Goal: Download file/media

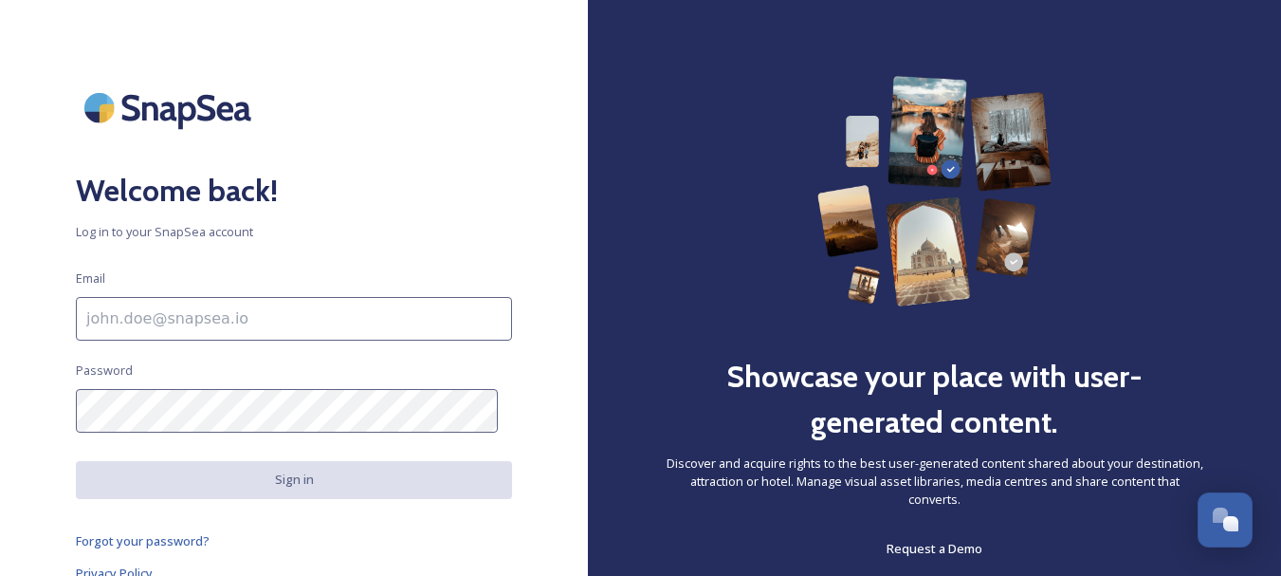
scroll to position [9, 0]
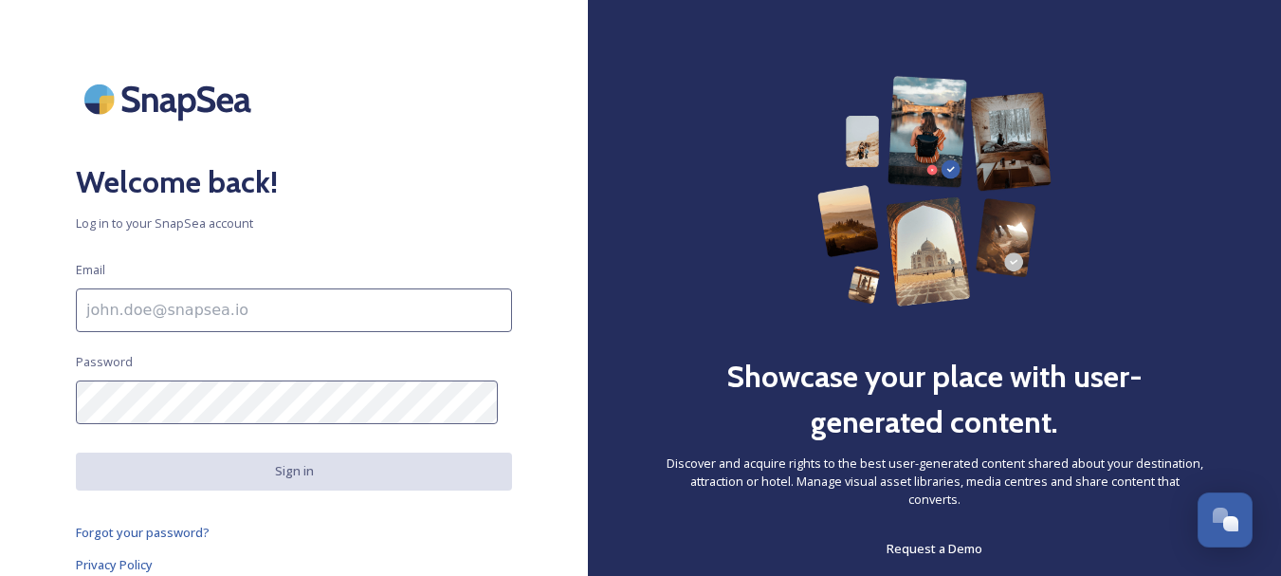
click at [288, 319] on input at bounding box center [294, 310] width 436 height 44
type input "marketingtools@travclan.com"
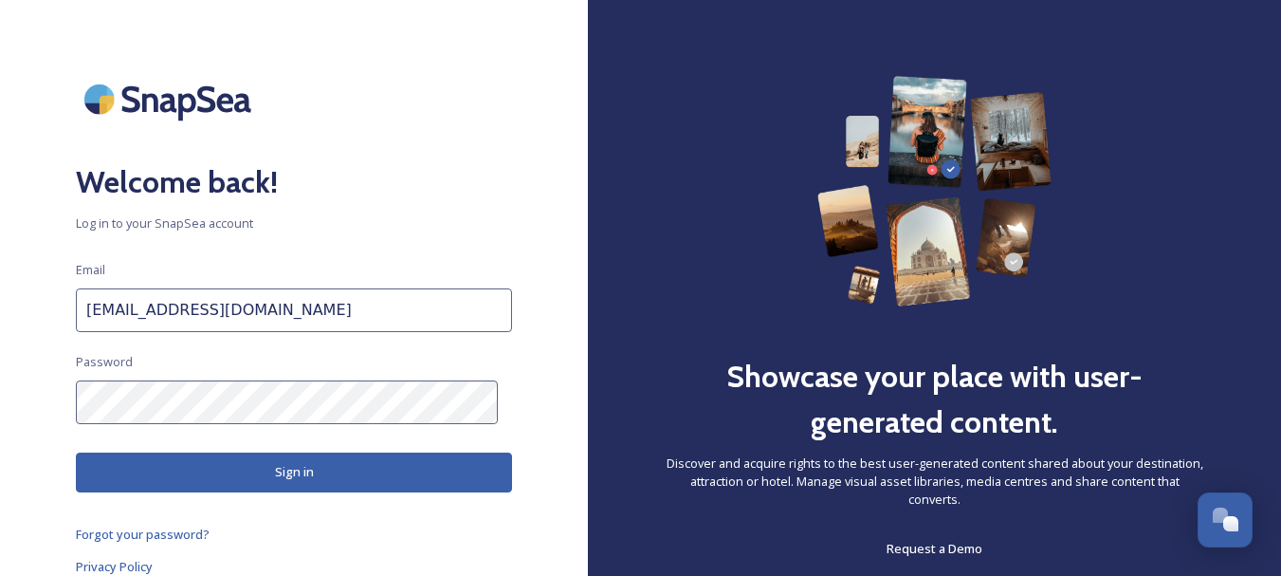
click at [274, 470] on button "Sign in" at bounding box center [294, 471] width 436 height 39
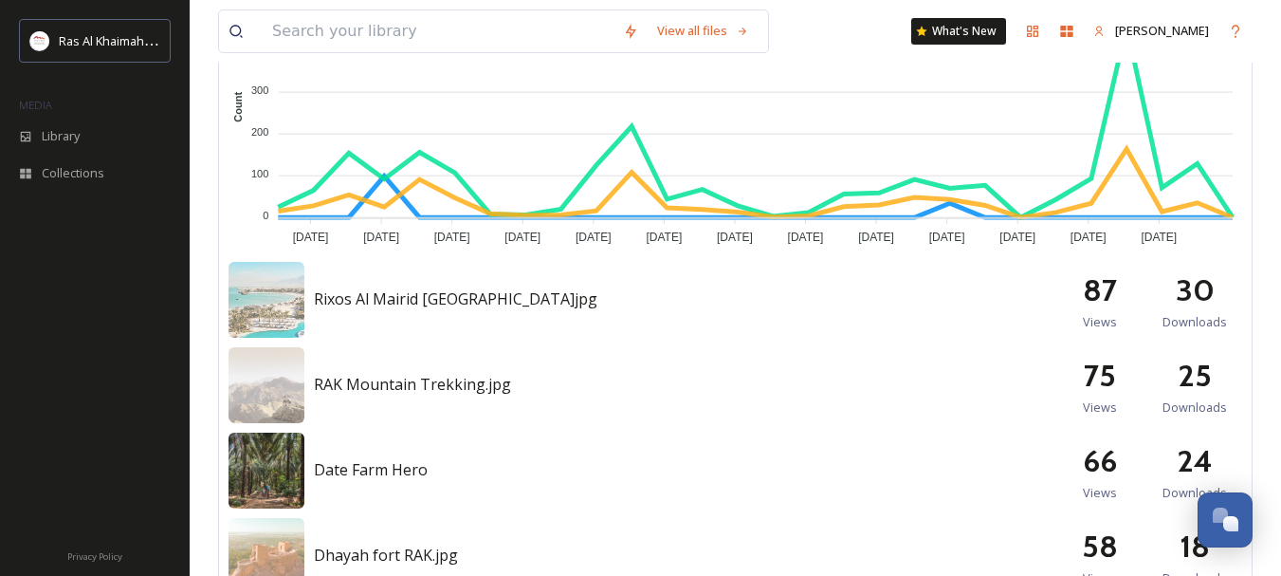
scroll to position [722, 0]
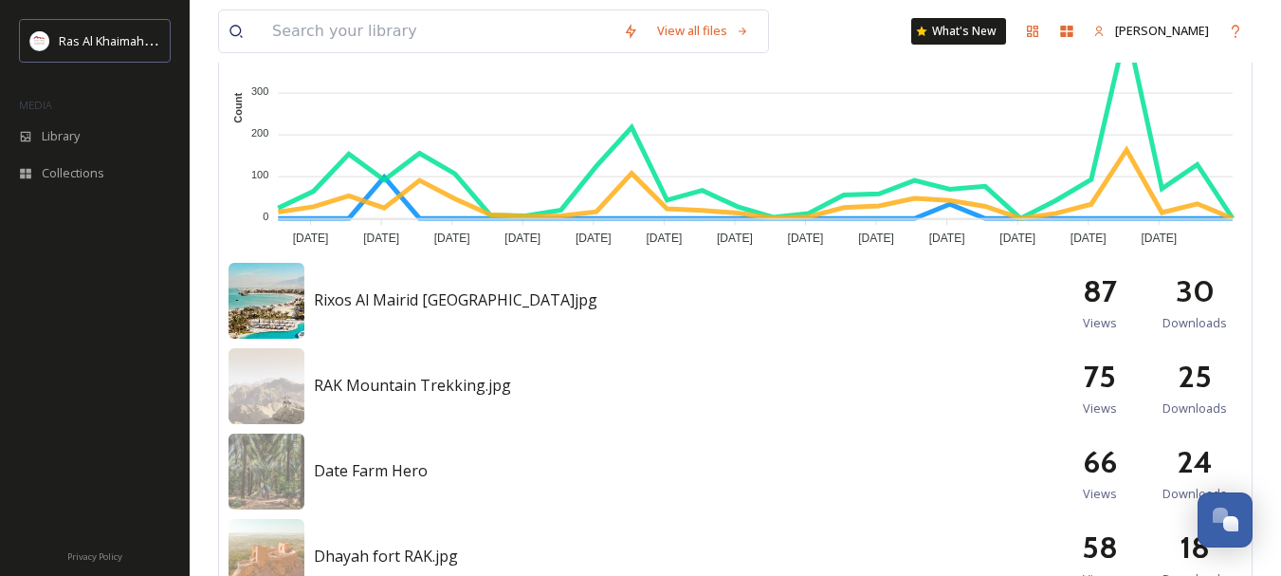
click at [299, 306] on img at bounding box center [267, 301] width 76 height 76
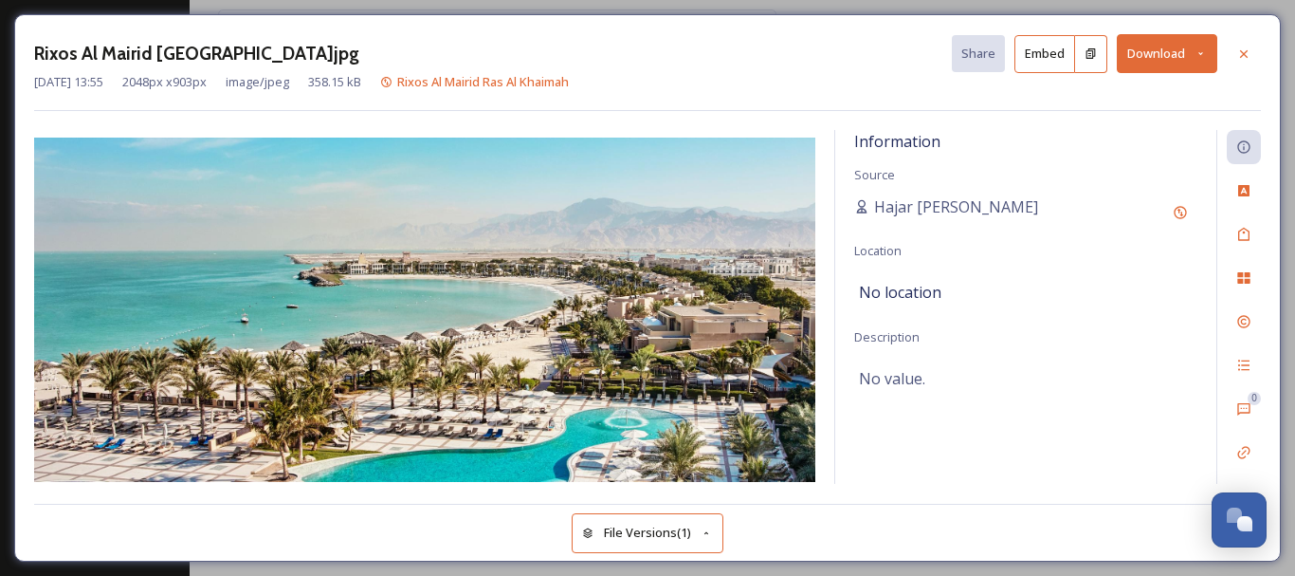
click at [1161, 63] on button "Download" at bounding box center [1167, 53] width 101 height 39
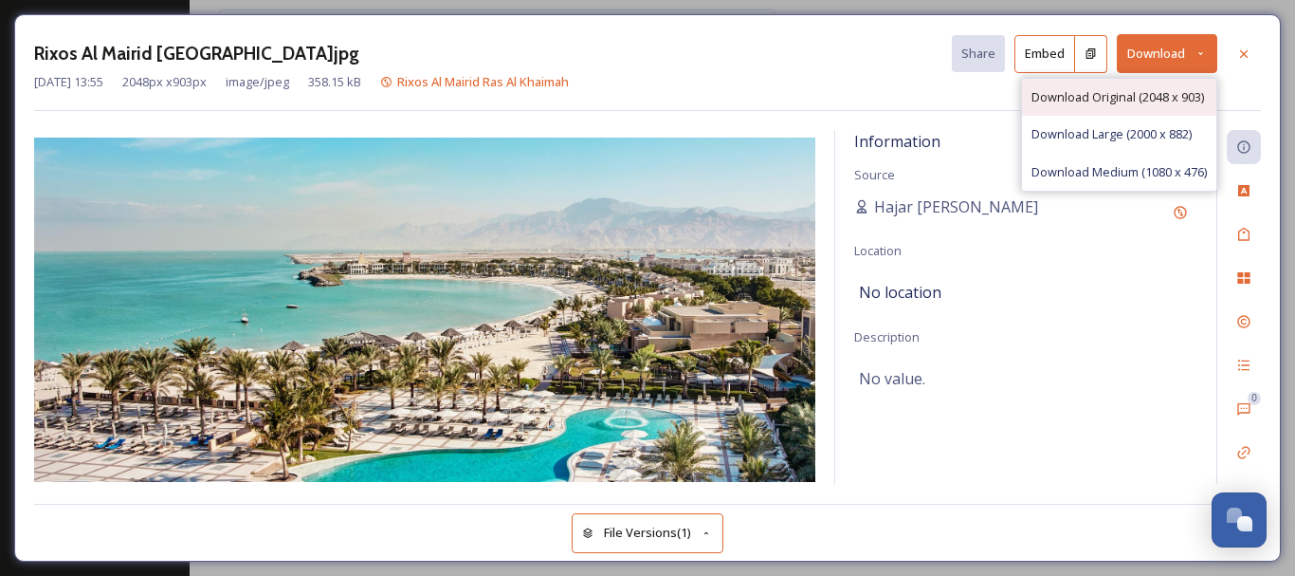
click at [1159, 106] on span "Download Original (2048 x 903)" at bounding box center [1118, 97] width 173 height 18
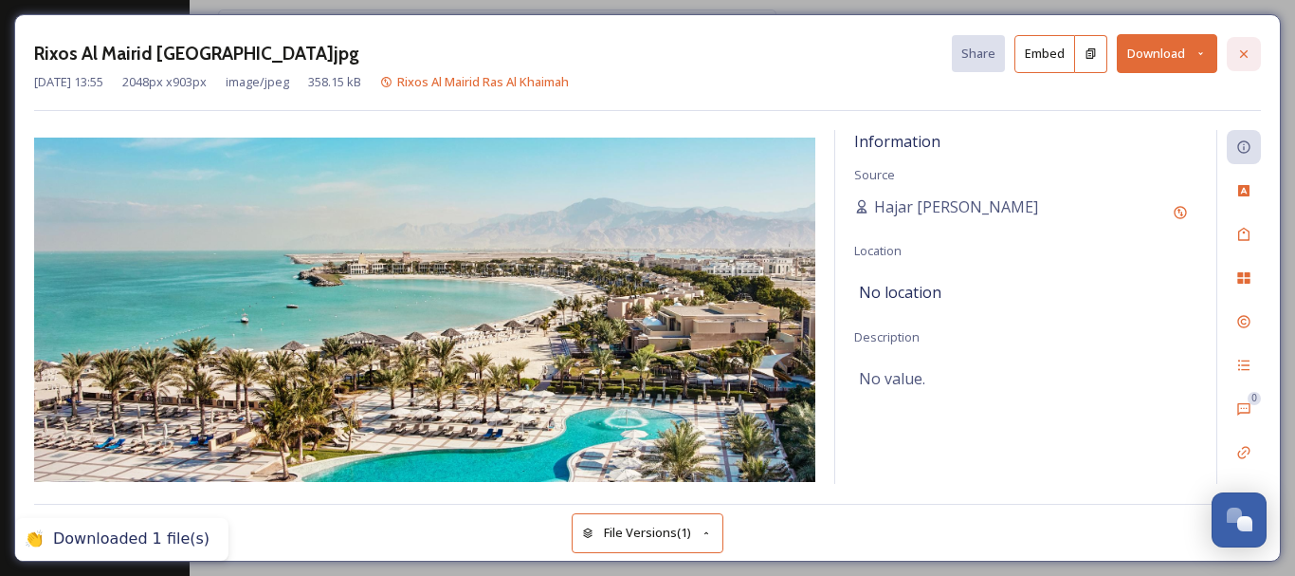
click at [1244, 53] on icon at bounding box center [1244, 53] width 8 height 8
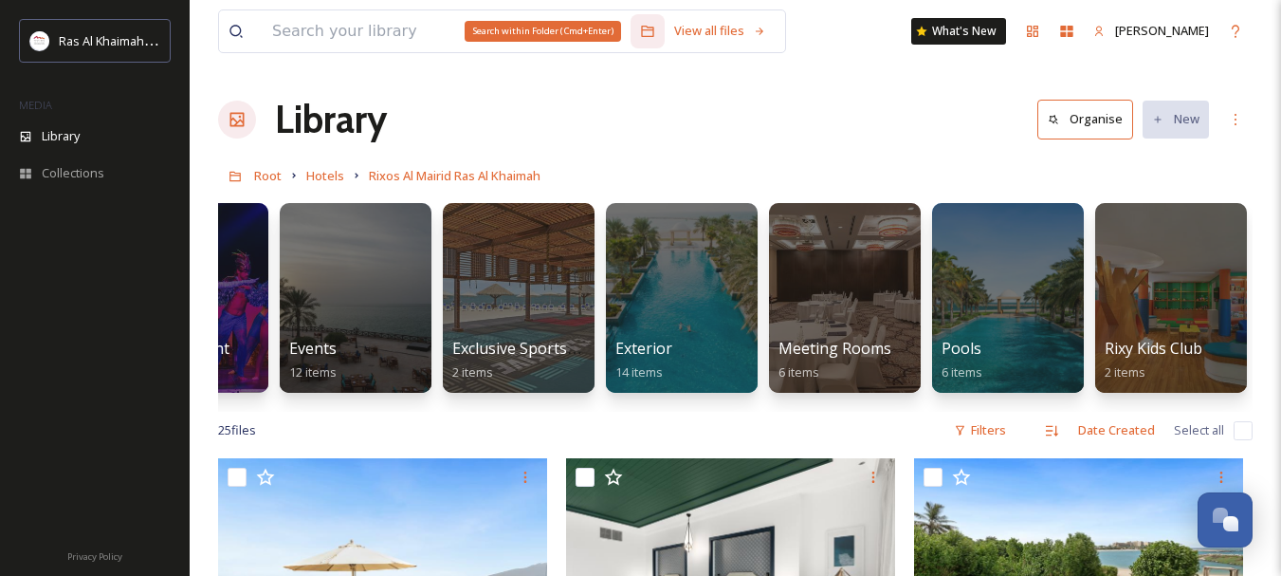
click at [641, 28] on div "Search within Folder (Cmd+Enter)" at bounding box center [648, 31] width 34 height 34
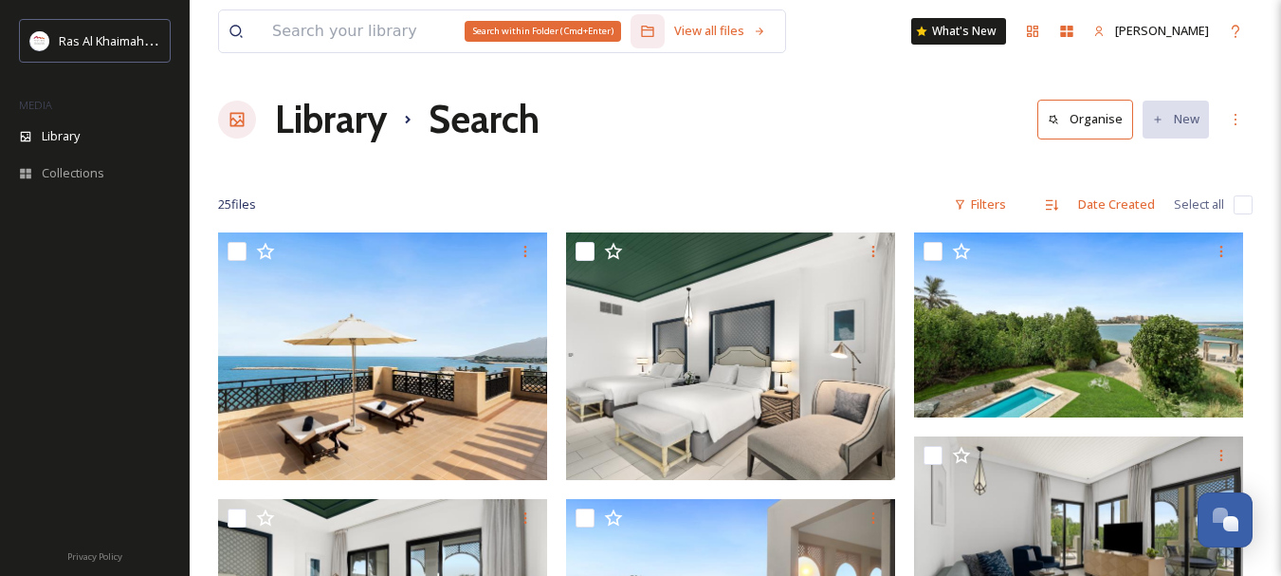
click at [639, 45] on div "Search within Folder (Cmd+Enter)" at bounding box center [648, 31] width 34 height 34
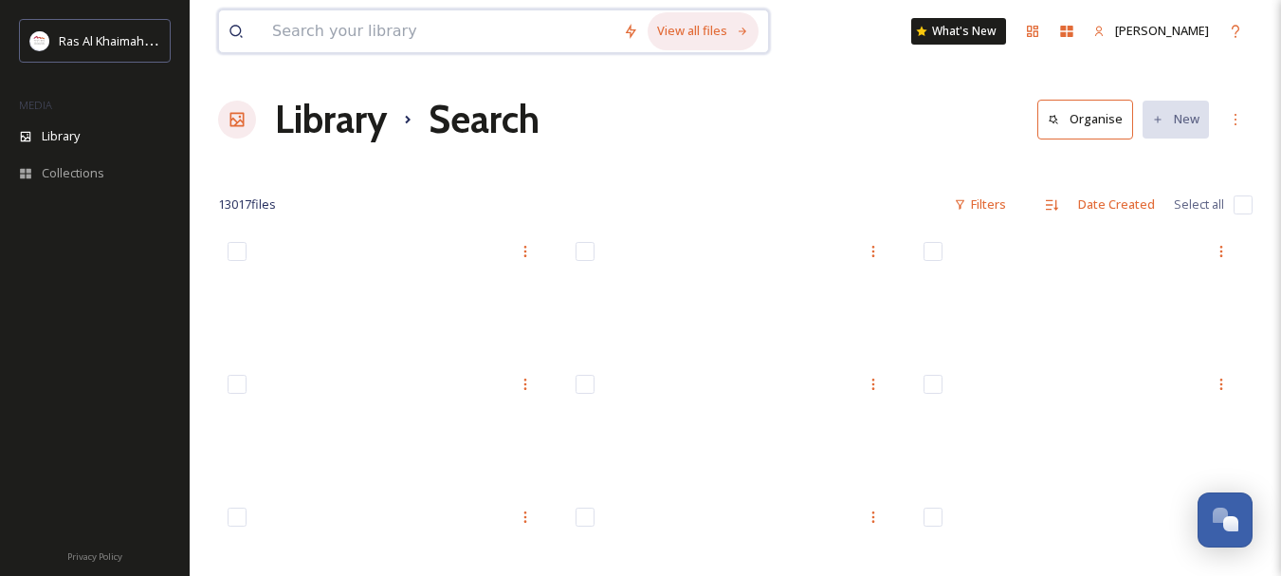
click at [688, 40] on div "View all files" at bounding box center [703, 30] width 111 height 37
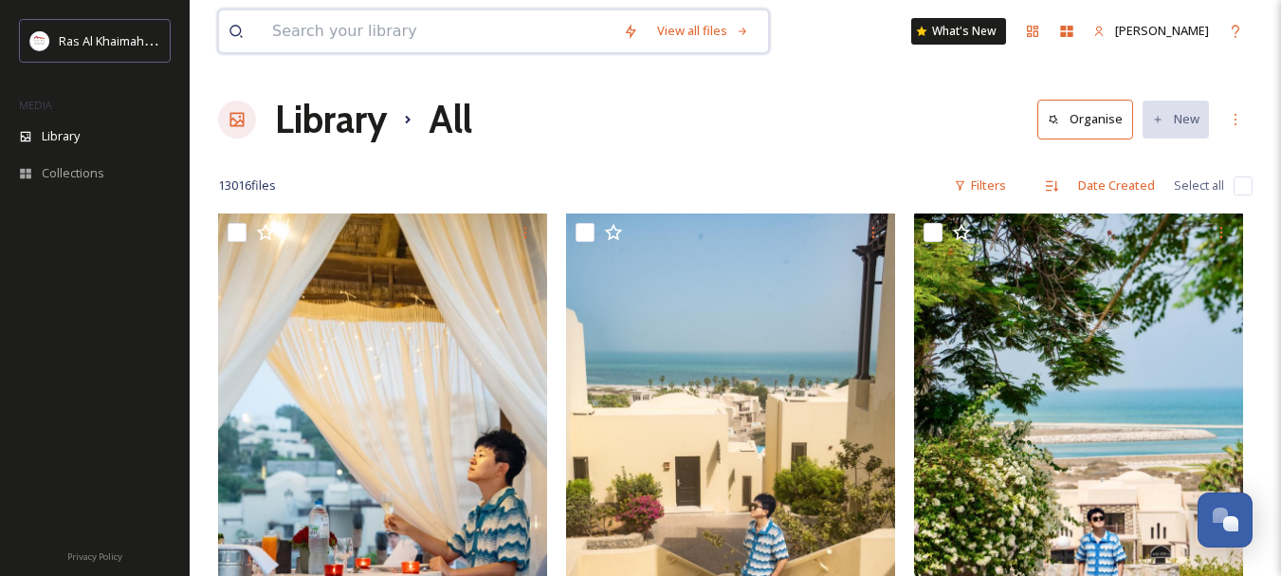
click at [447, 35] on input at bounding box center [438, 31] width 351 height 42
type input "luxury"
click at [851, 126] on div "Library All Organise New" at bounding box center [735, 119] width 1034 height 57
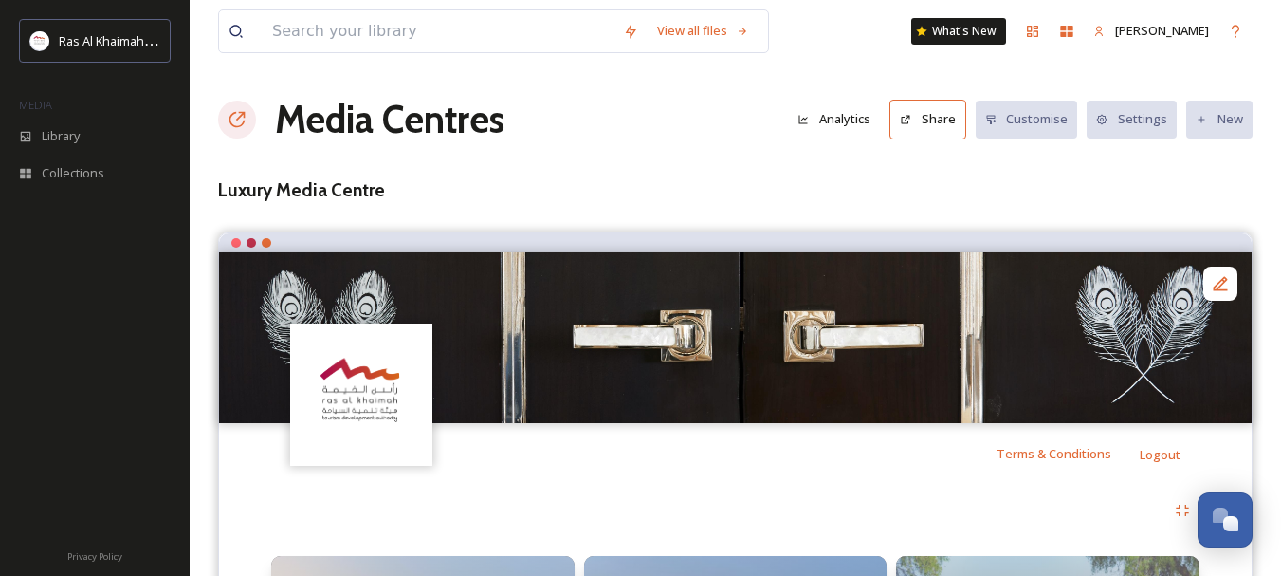
scroll to position [247, 0]
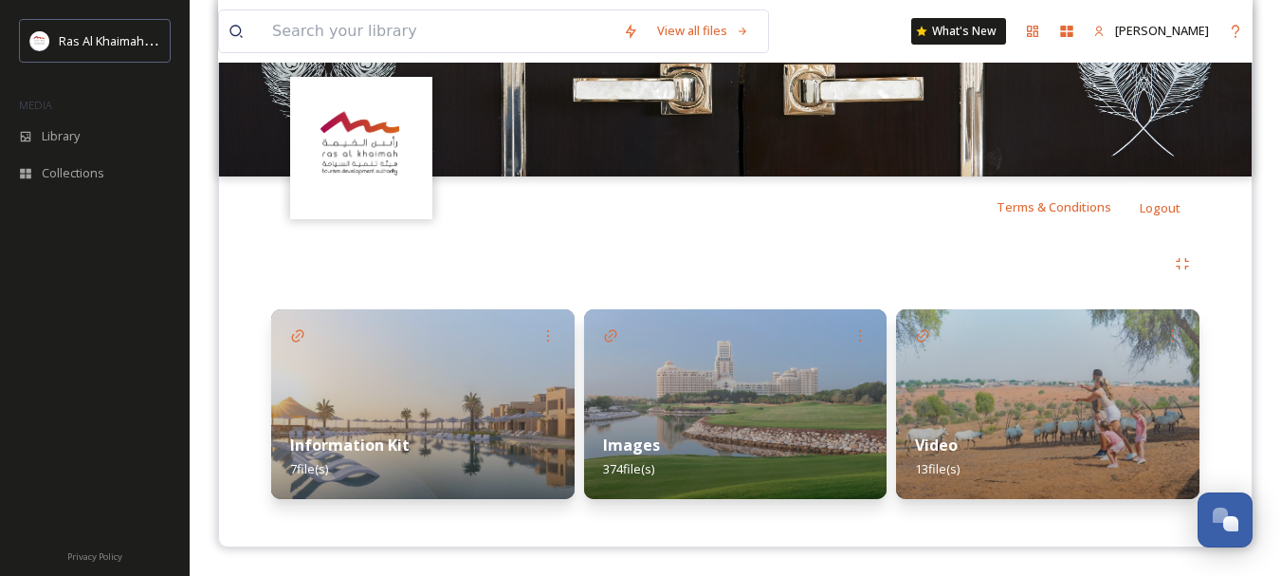
click at [669, 381] on img at bounding box center [735, 404] width 303 height 190
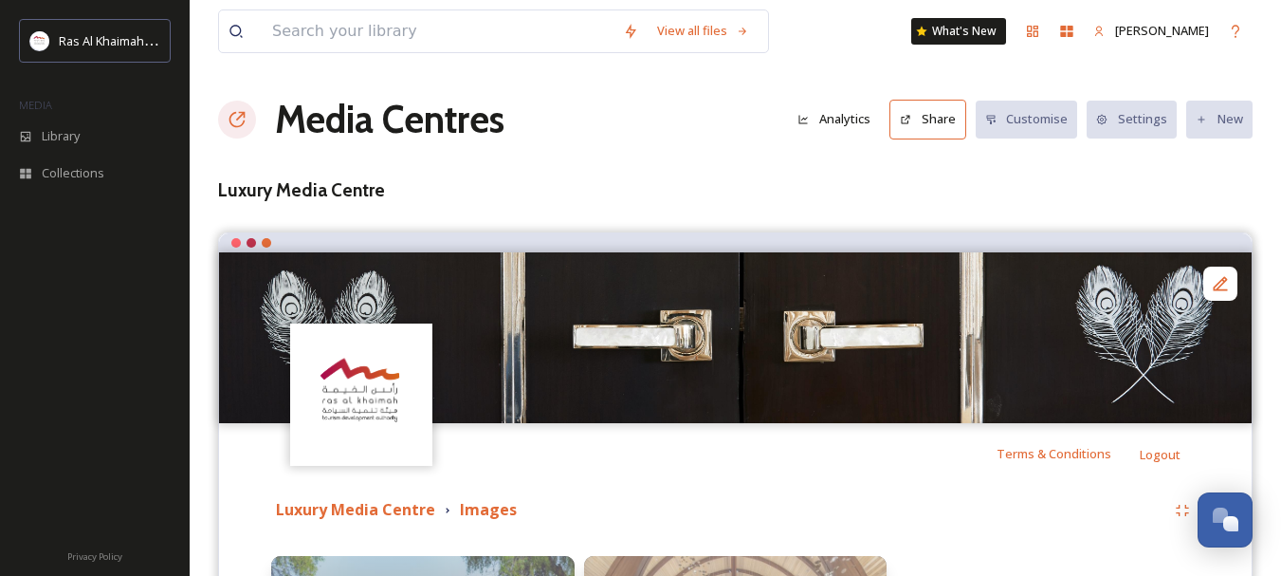
scroll to position [269, 0]
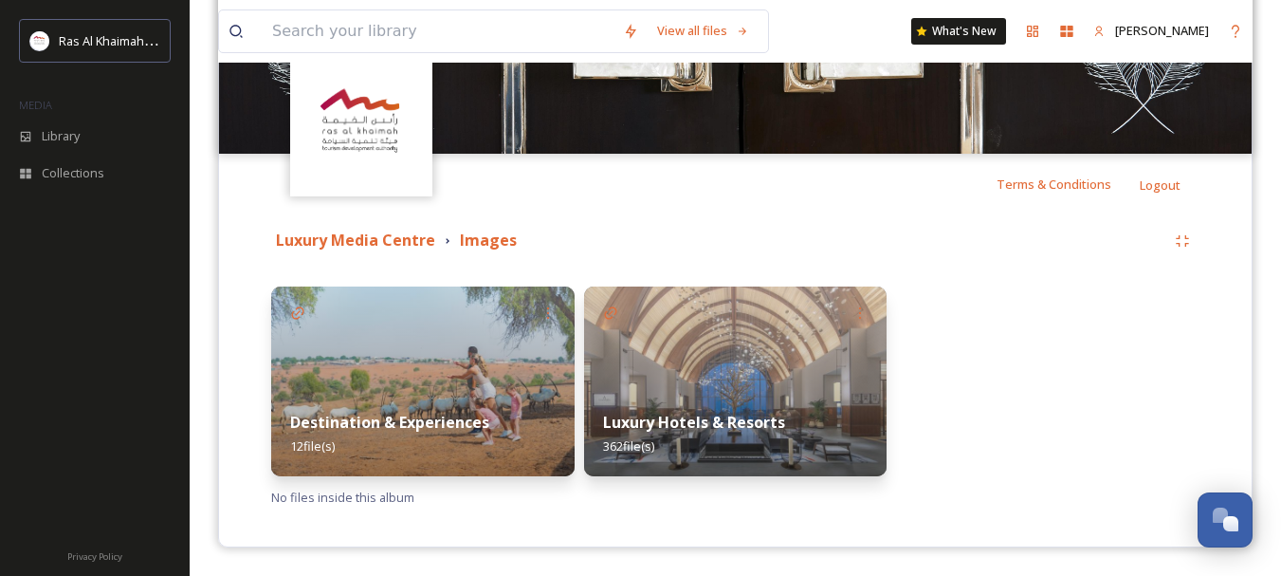
click at [470, 424] on strong "Destination & Experiences" at bounding box center [389, 422] width 199 height 21
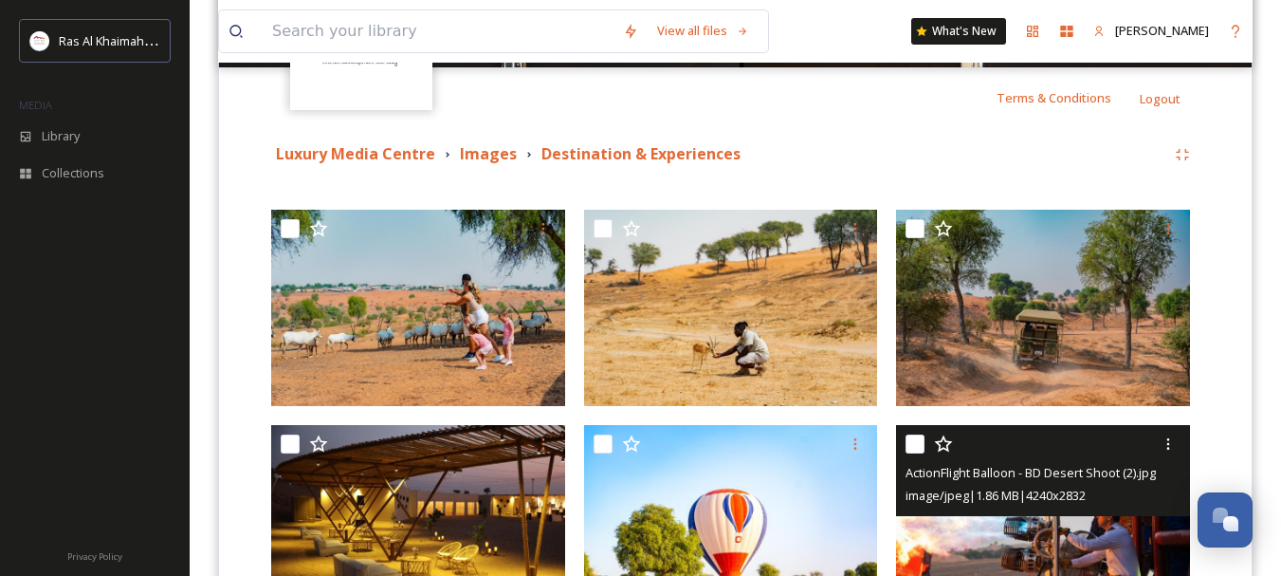
scroll to position [355, 0]
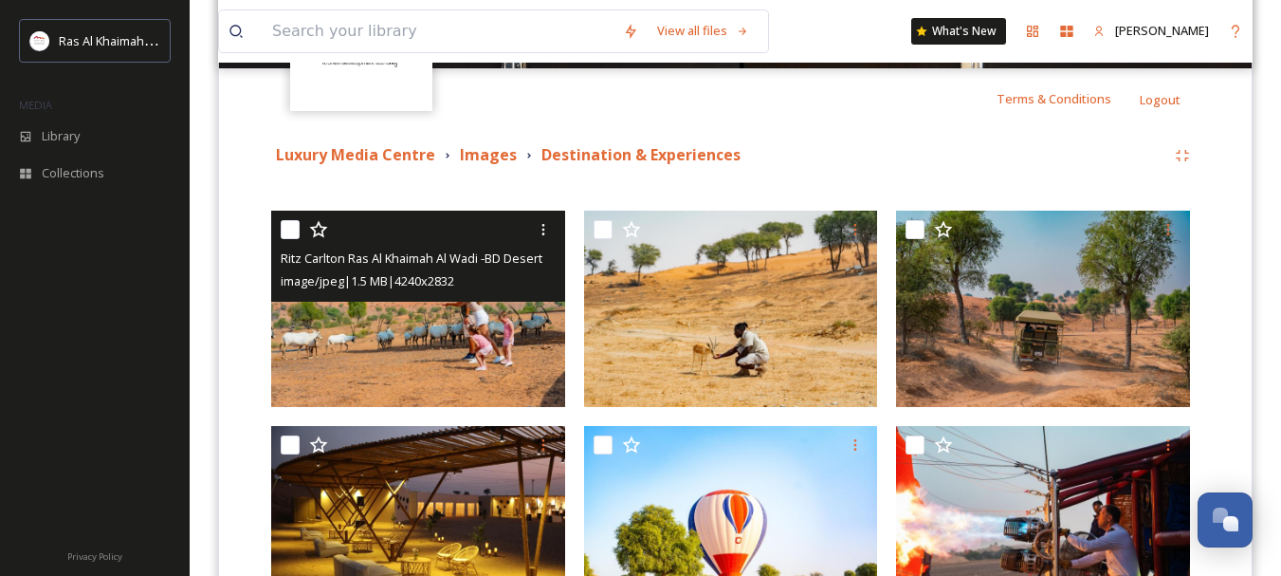
click at [284, 224] on input "checkbox" at bounding box center [290, 229] width 19 height 19
checkbox input "true"
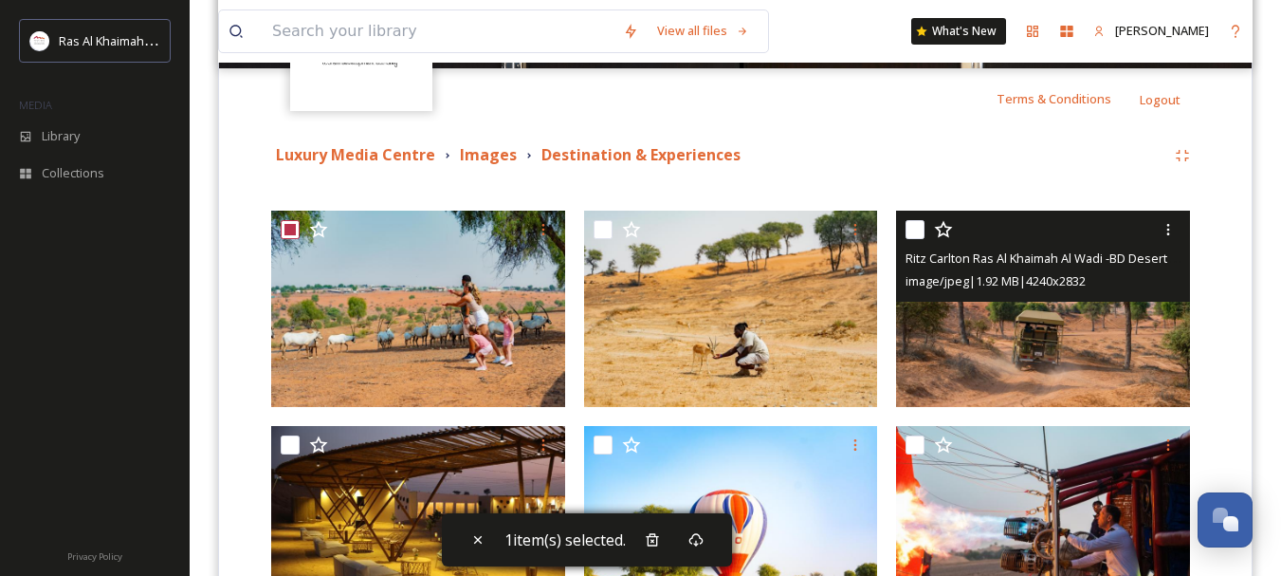
click at [908, 236] on input "checkbox" at bounding box center [915, 229] width 19 height 19
checkbox input "true"
click at [1172, 228] on icon at bounding box center [1168, 229] width 15 height 15
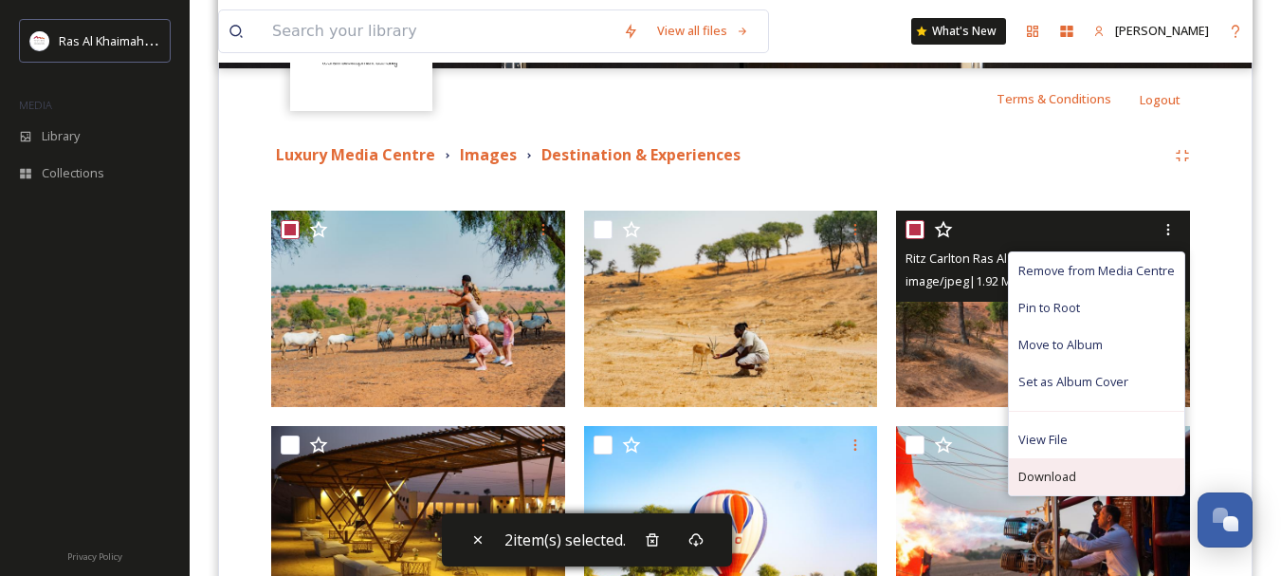
click at [1103, 464] on div "Download" at bounding box center [1096, 476] width 175 height 37
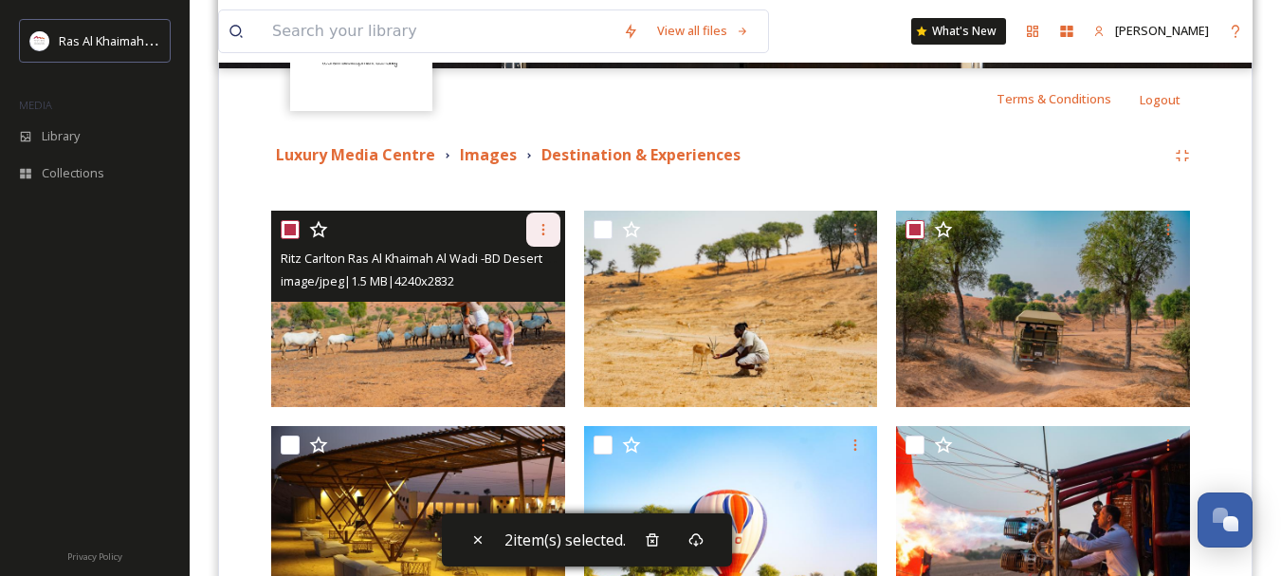
click at [530, 230] on div at bounding box center [543, 229] width 34 height 34
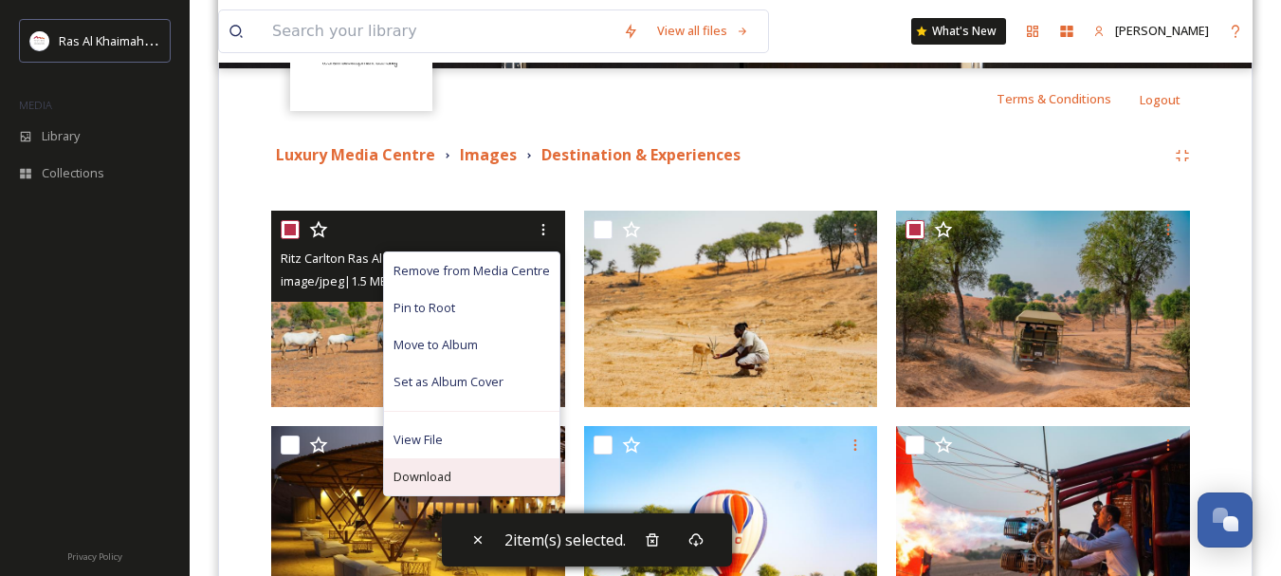
click at [480, 467] on div "Download" at bounding box center [471, 476] width 175 height 37
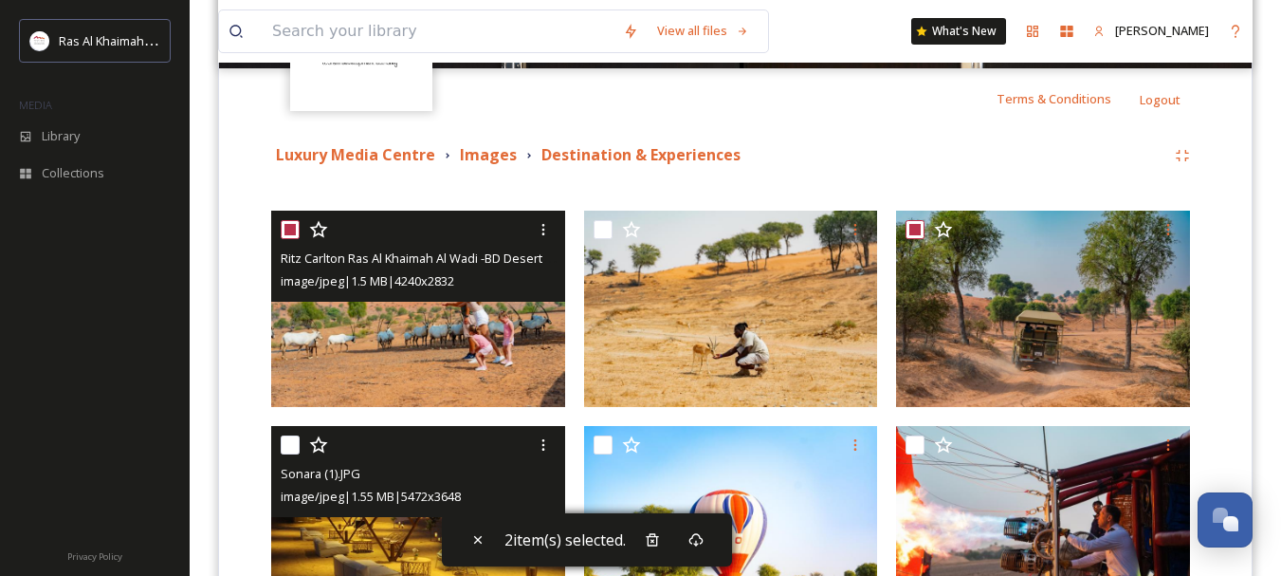
scroll to position [0, 0]
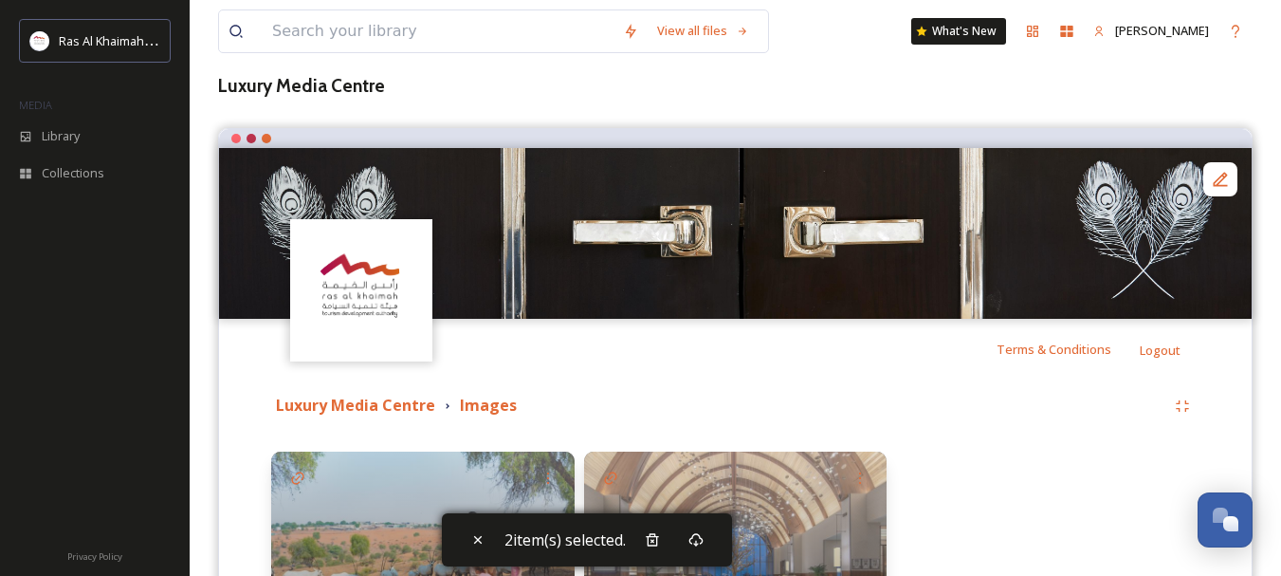
scroll to position [269, 0]
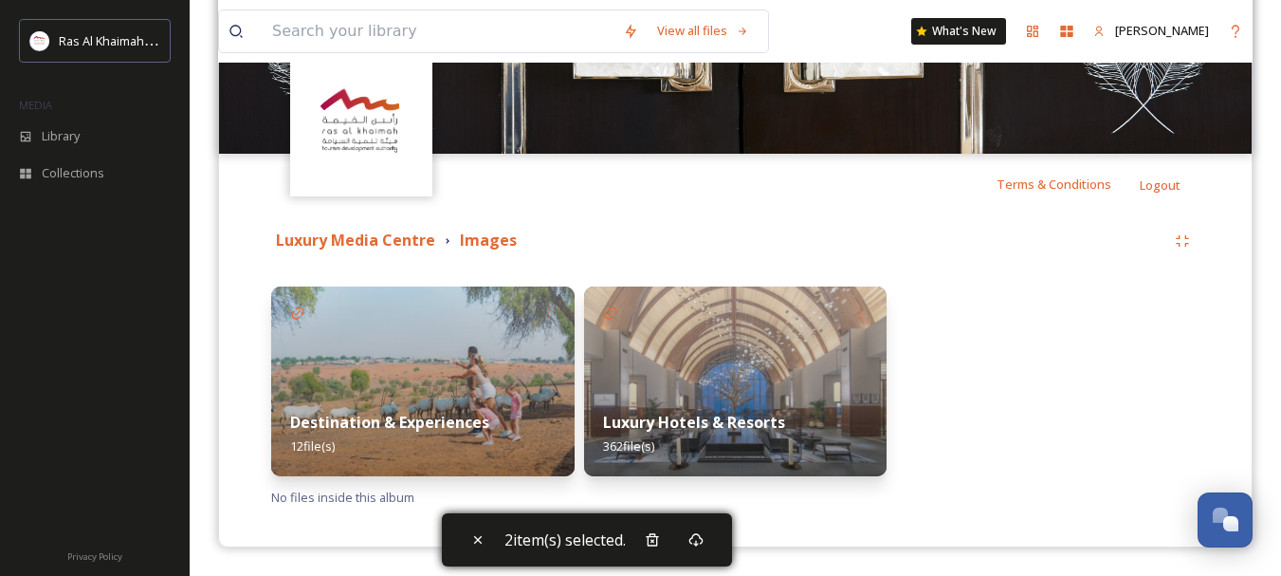
click at [711, 373] on img at bounding box center [735, 381] width 303 height 190
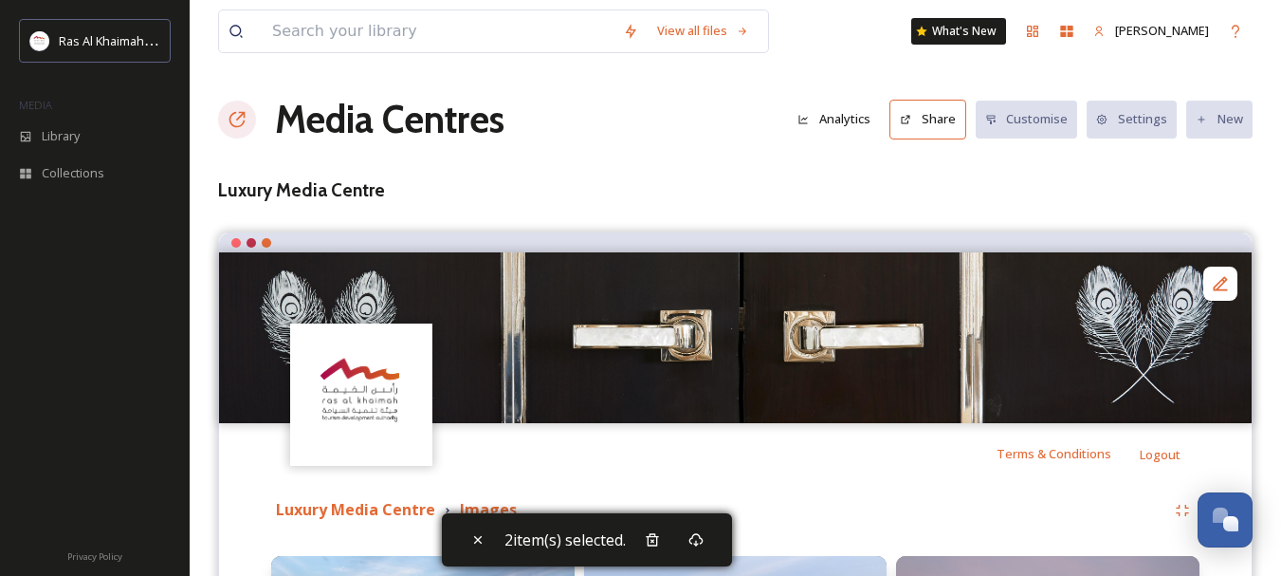
scroll to position [468, 0]
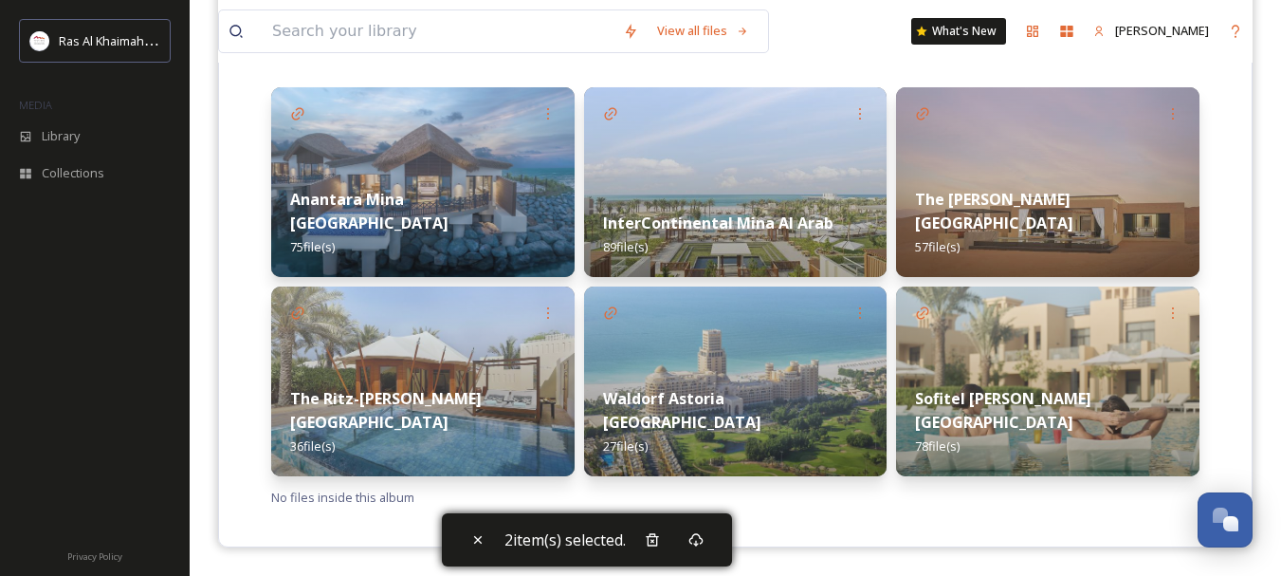
click at [1116, 177] on img at bounding box center [1047, 182] width 303 height 190
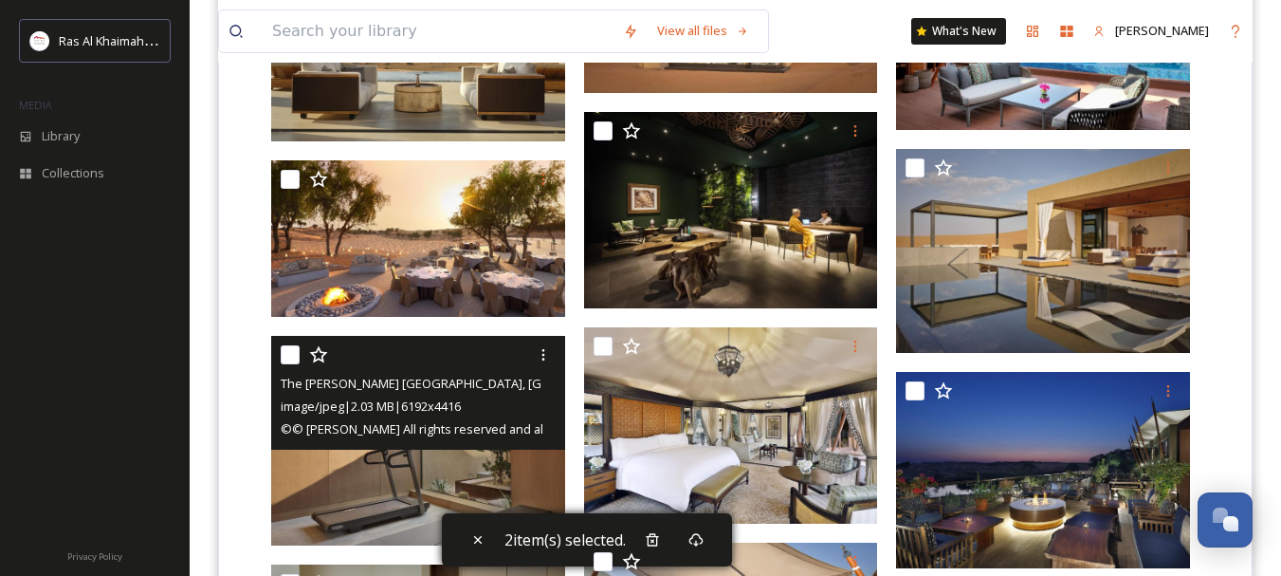
scroll to position [631, 0]
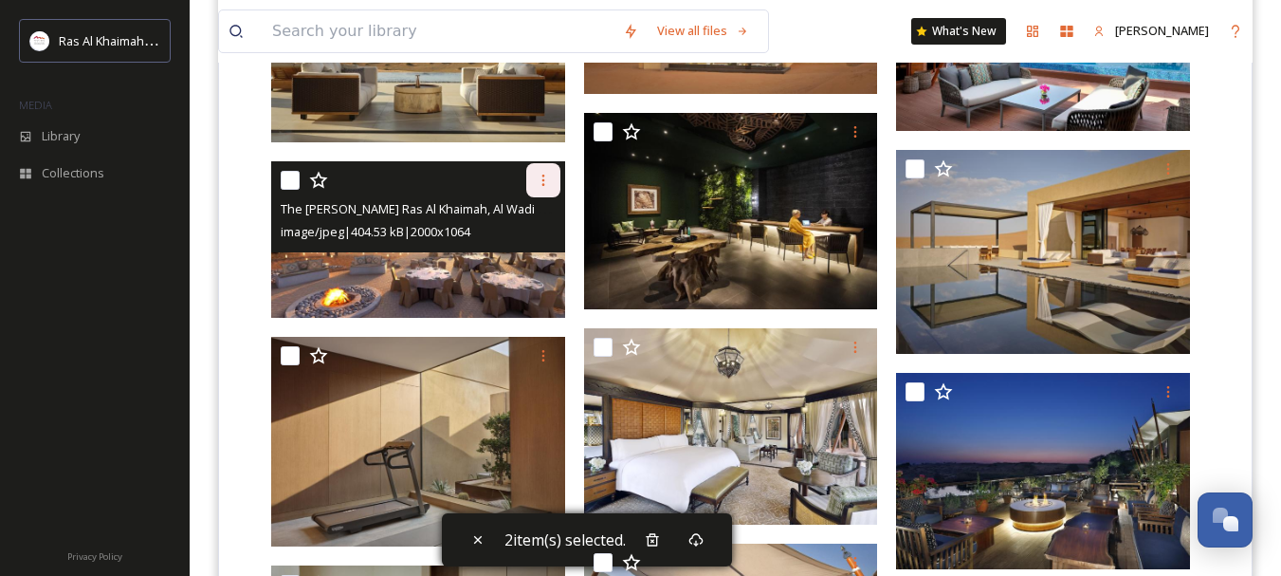
click at [537, 179] on icon at bounding box center [543, 180] width 15 height 15
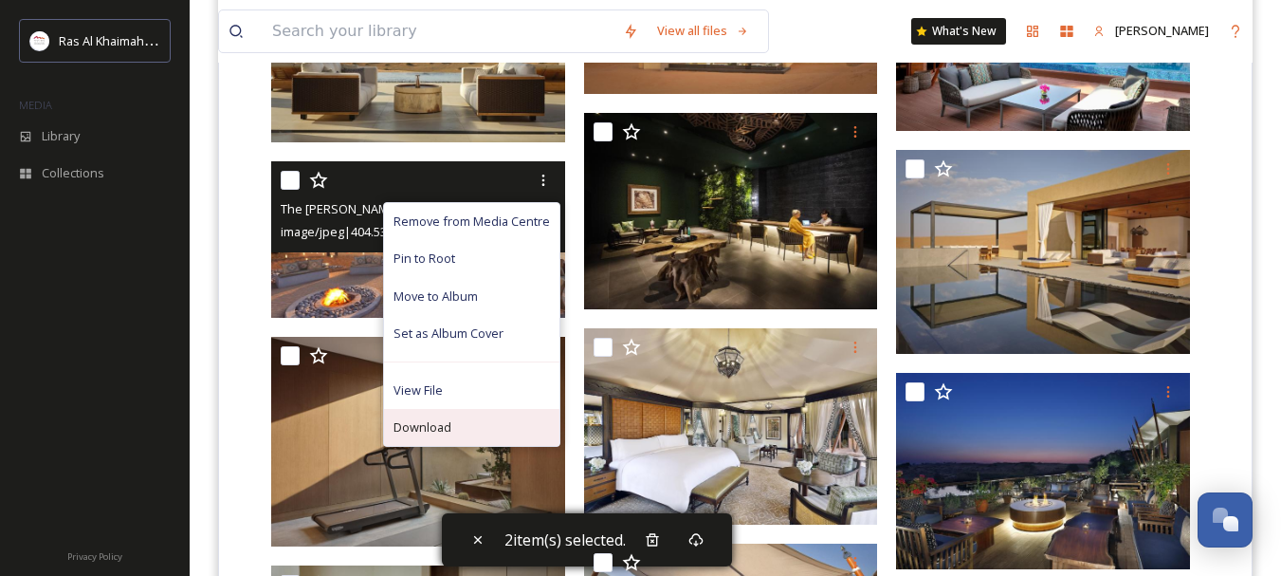
click at [464, 424] on div "Download" at bounding box center [471, 427] width 175 height 37
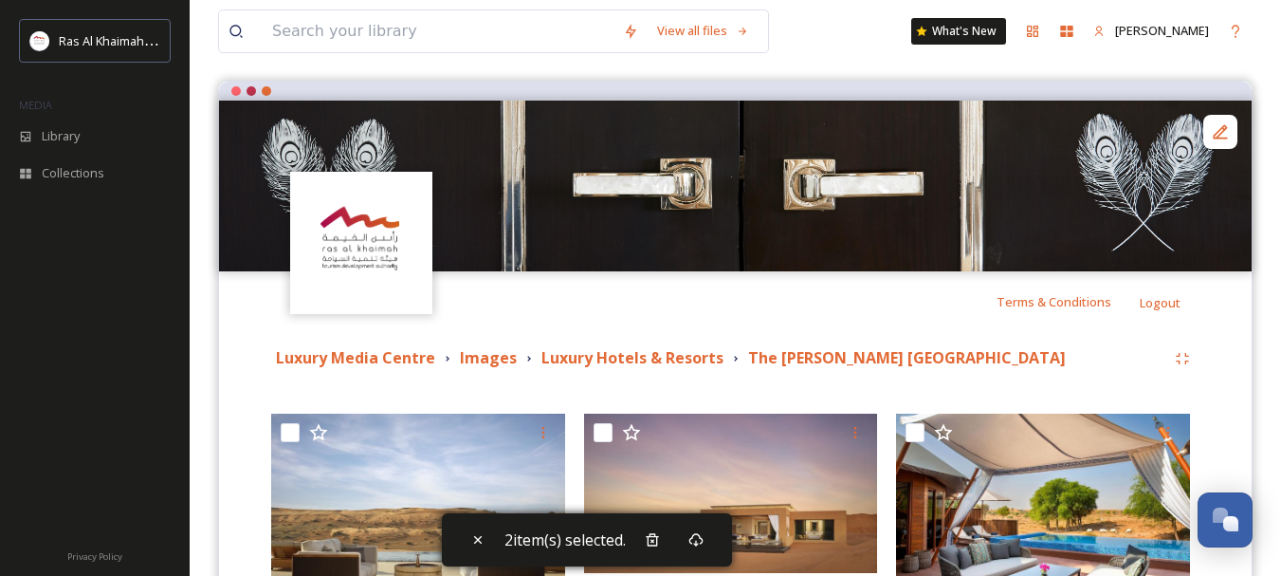
scroll to position [0, 0]
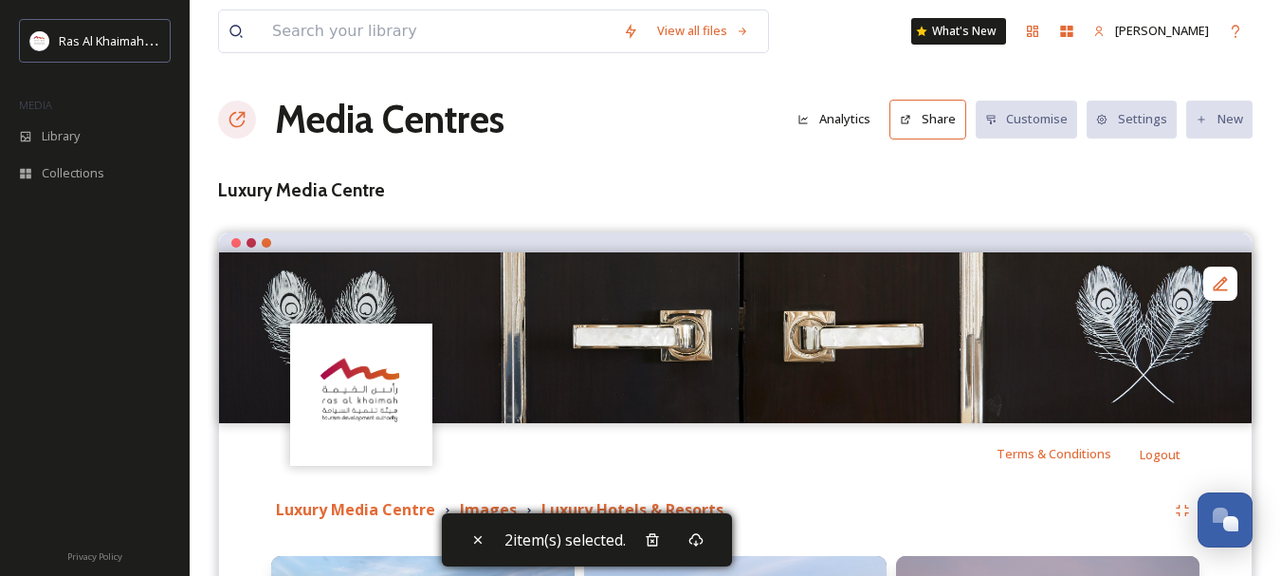
scroll to position [468, 0]
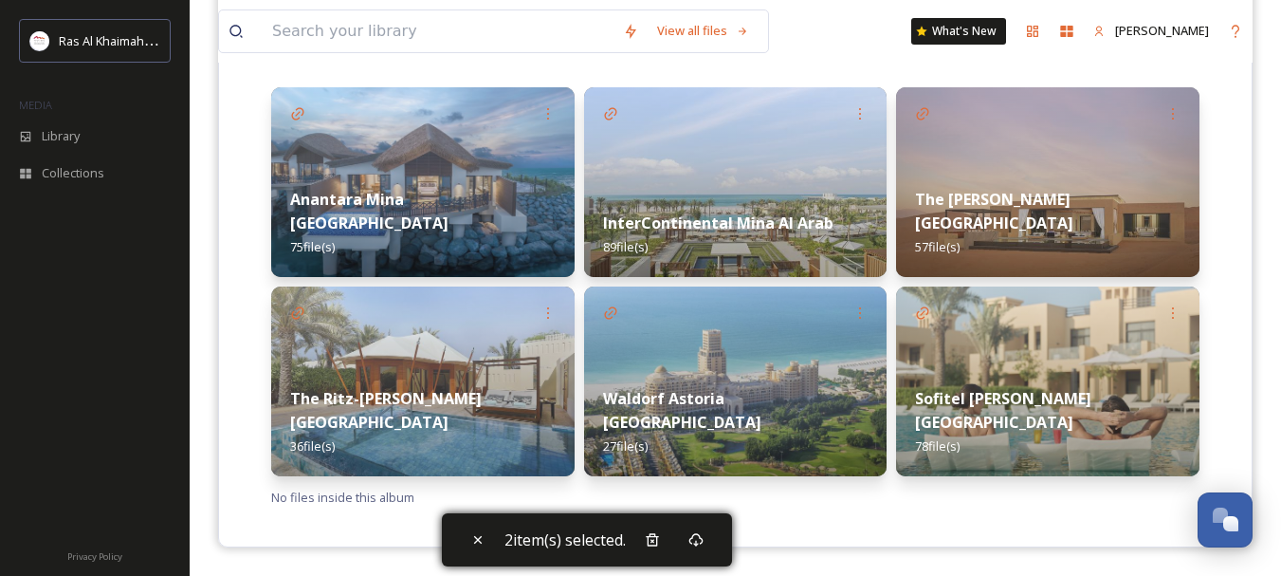
click at [636, 224] on strong "InterContinental Mina Al Arab" at bounding box center [718, 222] width 230 height 21
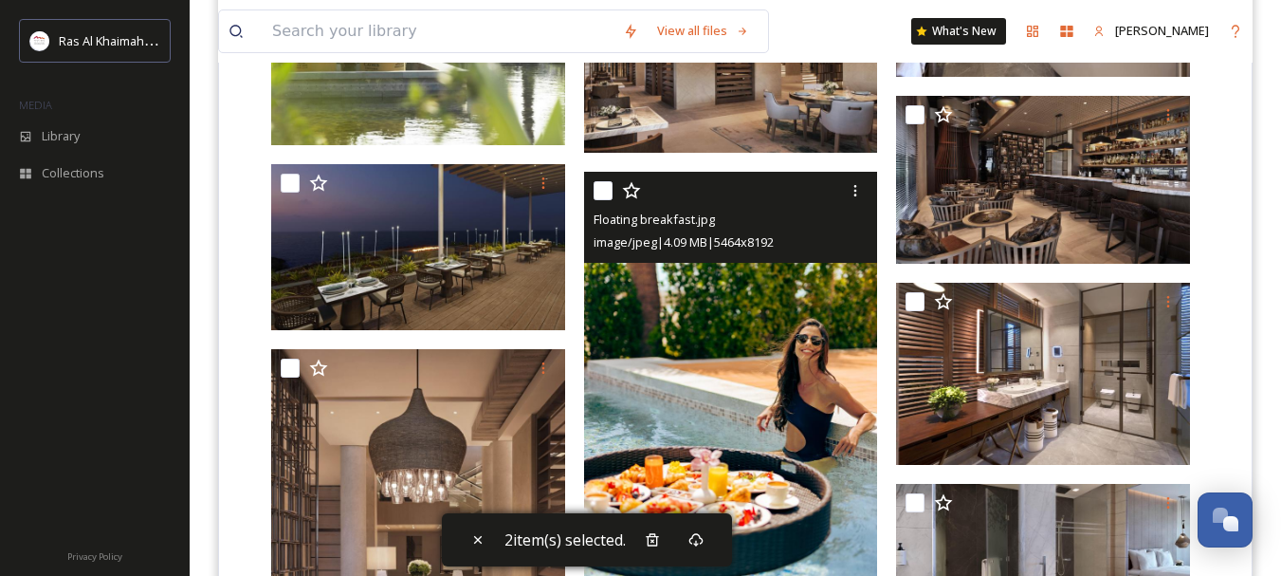
scroll to position [1454, 0]
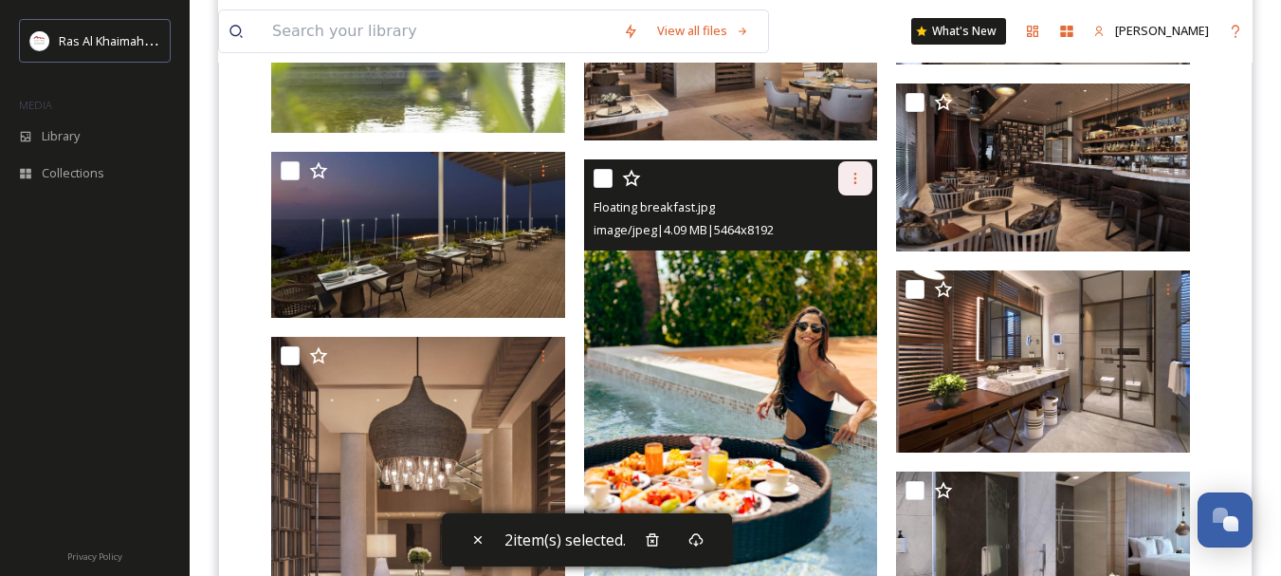
click at [862, 189] on div at bounding box center [855, 178] width 34 height 34
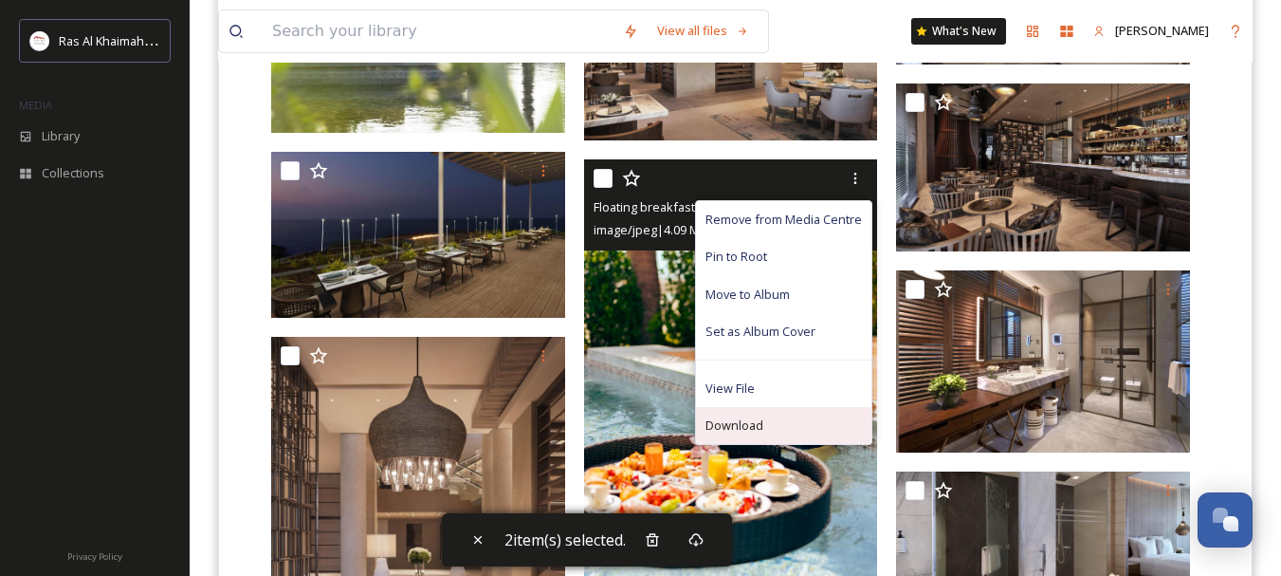
click at [780, 421] on div "Download" at bounding box center [783, 425] width 175 height 37
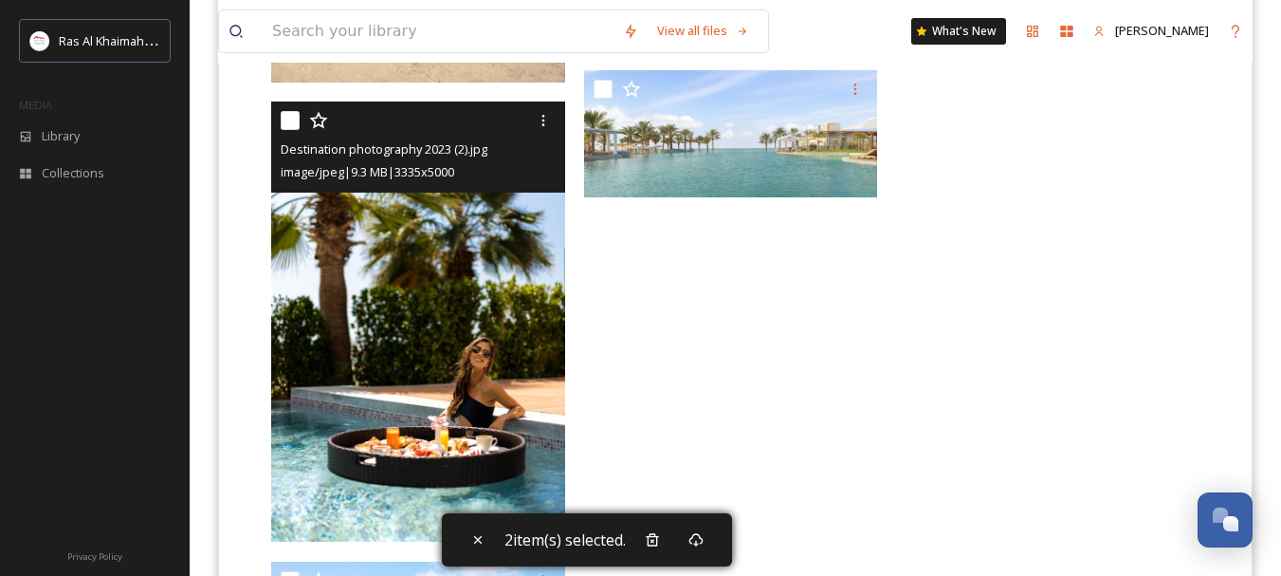
scroll to position [7592, 0]
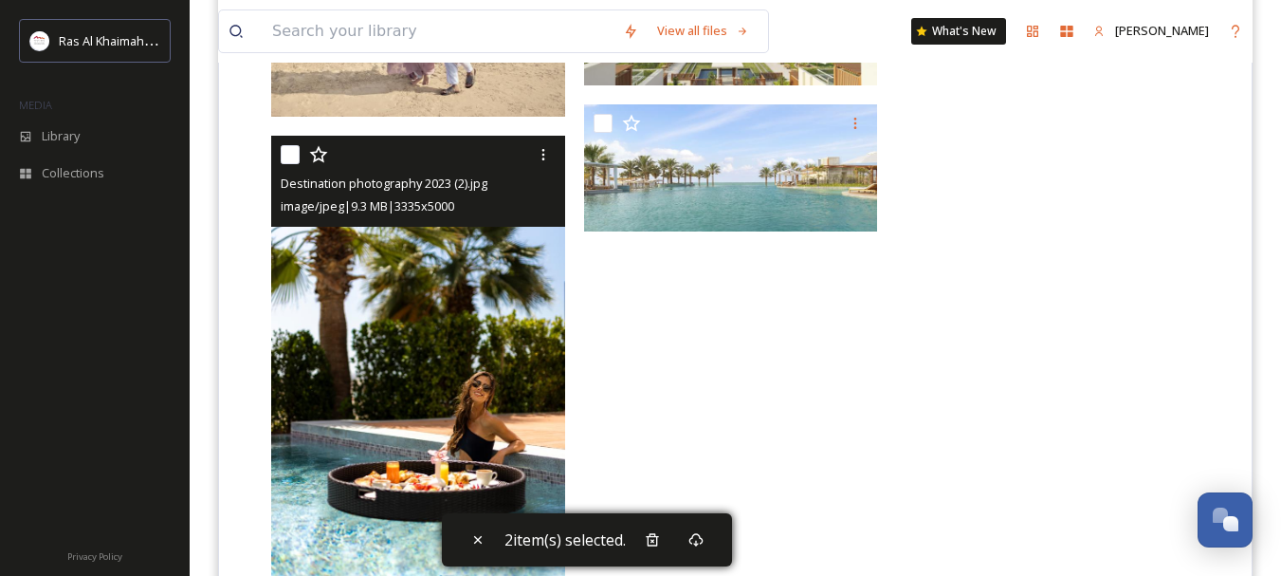
click at [287, 156] on input "checkbox" at bounding box center [290, 154] width 19 height 19
click at [537, 157] on icon at bounding box center [543, 154] width 15 height 15
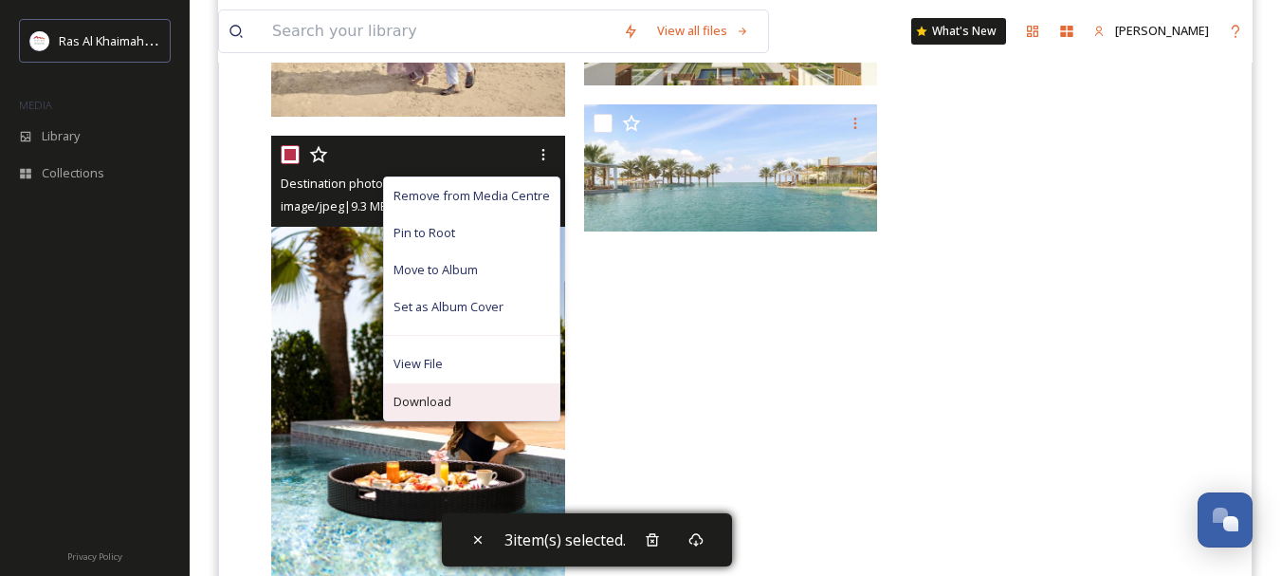
click at [467, 388] on div "Download" at bounding box center [471, 401] width 175 height 37
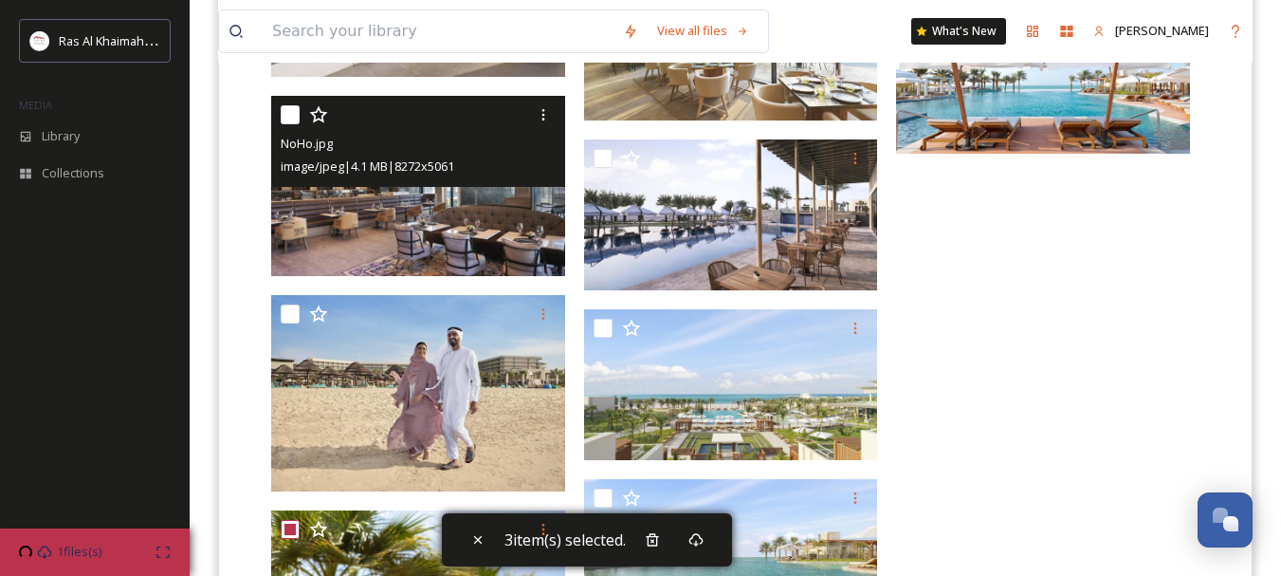
scroll to position [6928, 0]
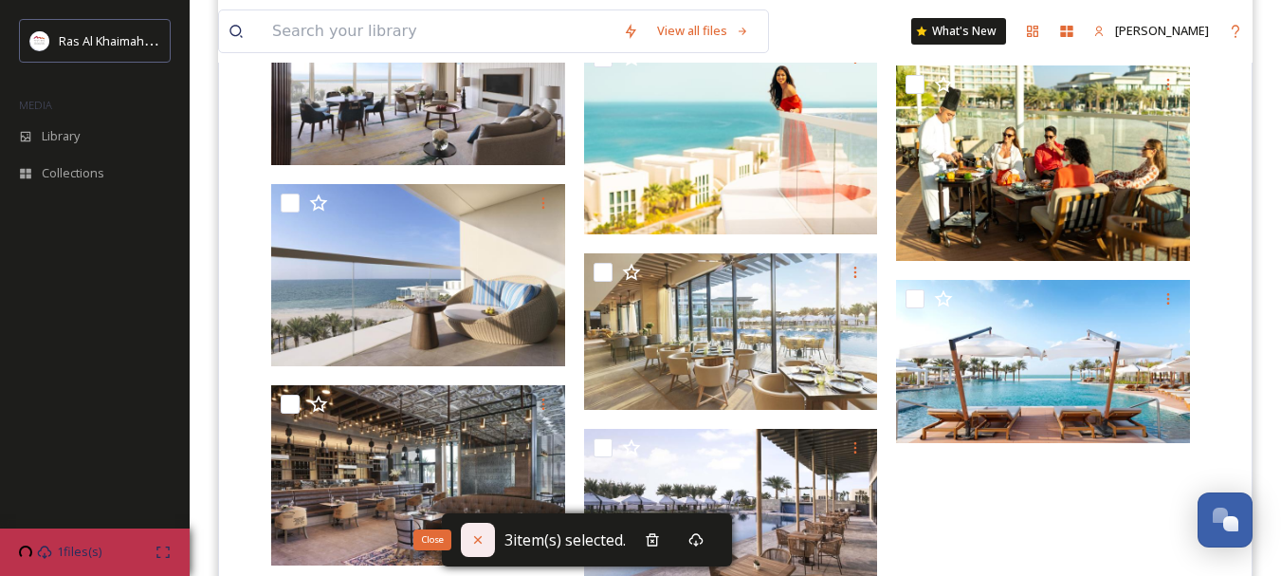
click at [471, 540] on icon at bounding box center [477, 539] width 15 height 15
checkbox input "false"
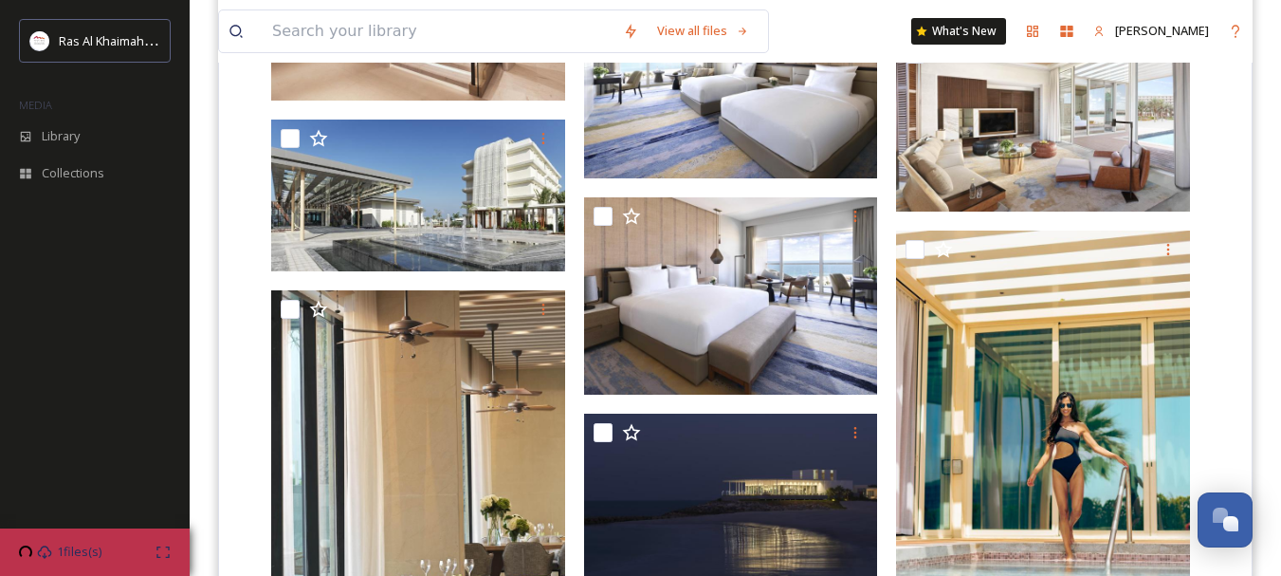
scroll to position [2472, 0]
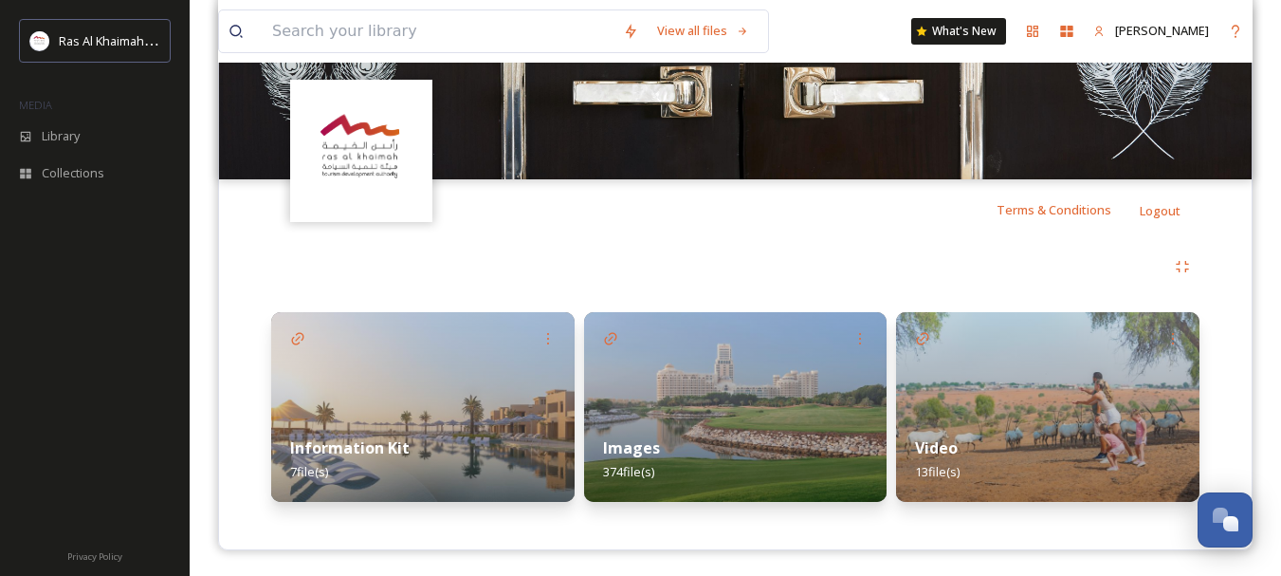
scroll to position [247, 0]
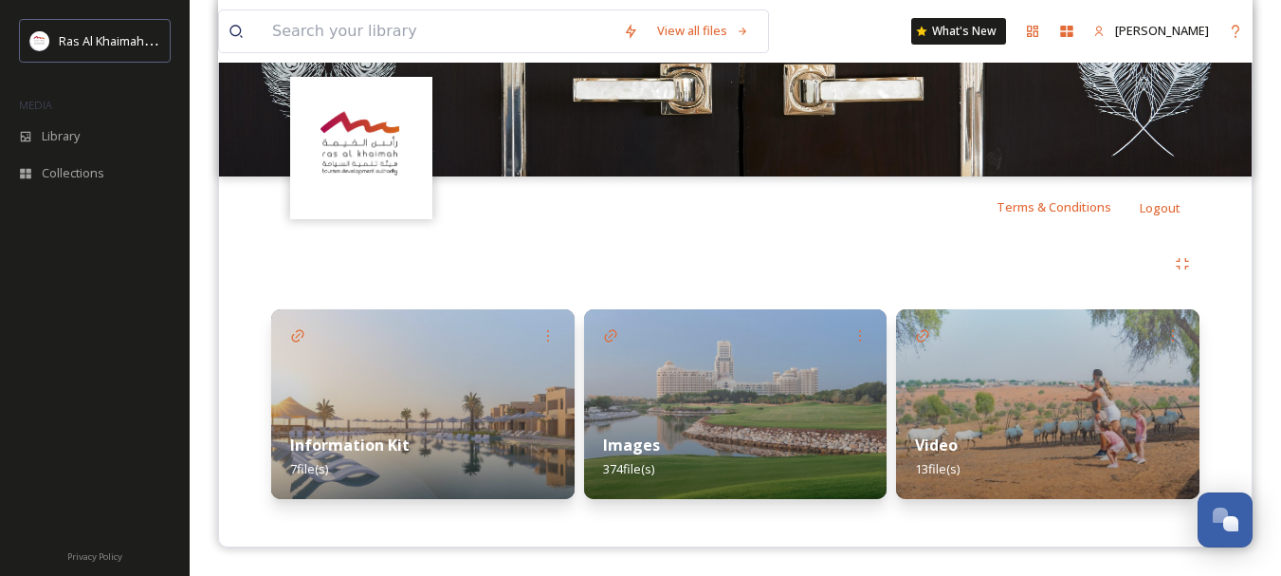
click at [628, 430] on div "Images 374 file(s)" at bounding box center [735, 456] width 303 height 84
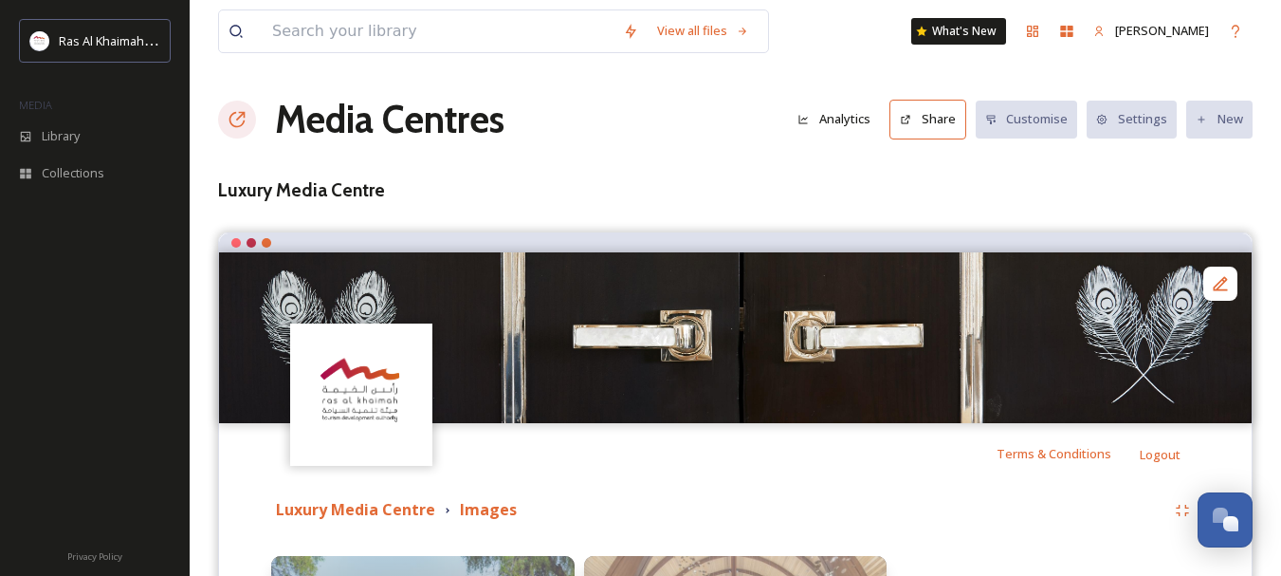
scroll to position [269, 0]
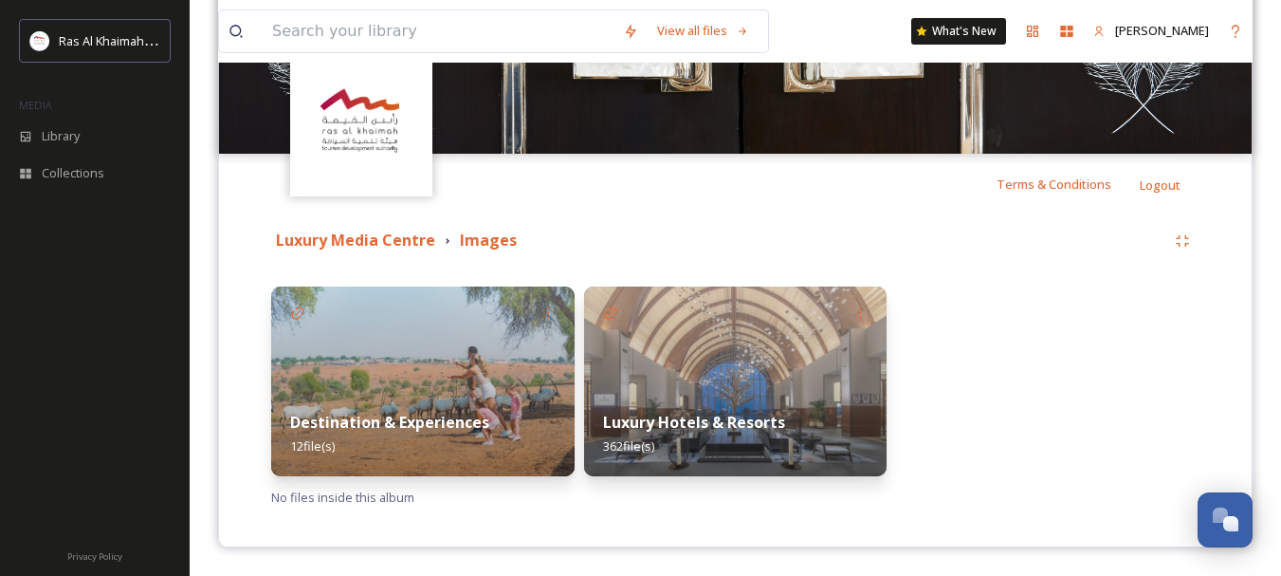
click at [412, 409] on div "Destination & Experiences 12 file(s)" at bounding box center [422, 434] width 303 height 84
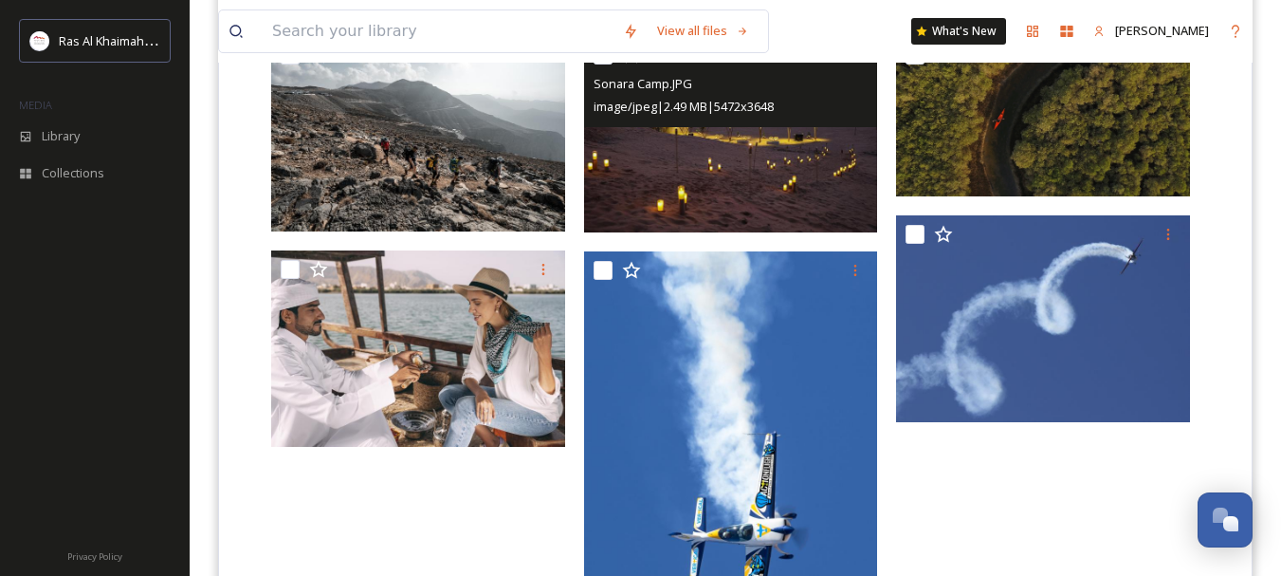
scroll to position [891, 0]
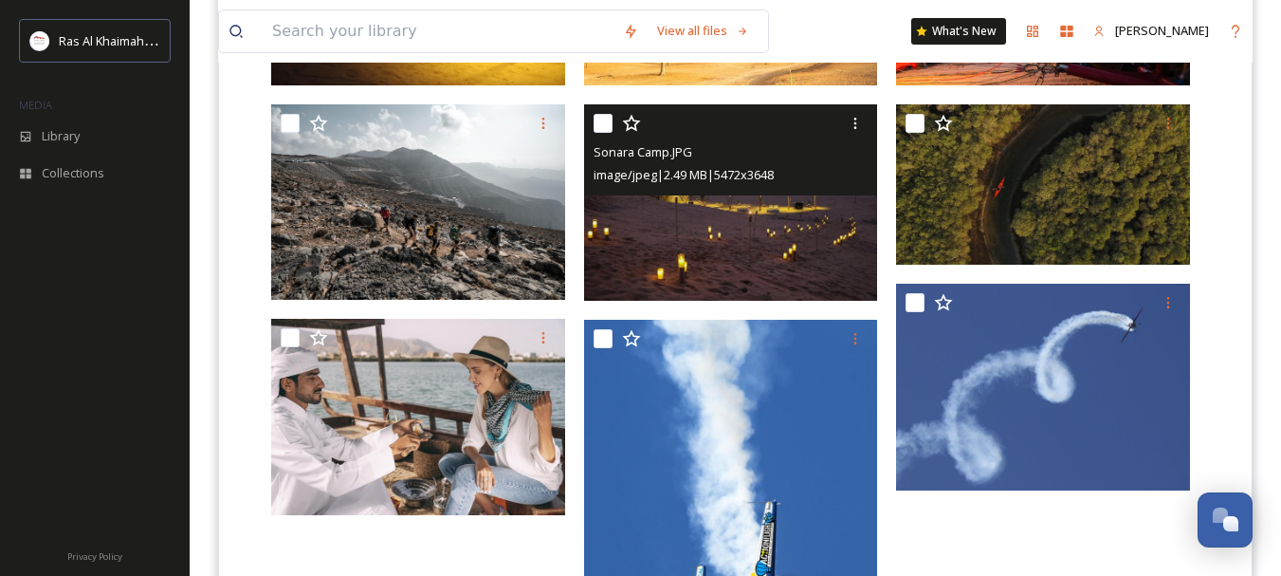
click at [610, 128] on input "checkbox" at bounding box center [603, 123] width 19 height 19
checkbox input "true"
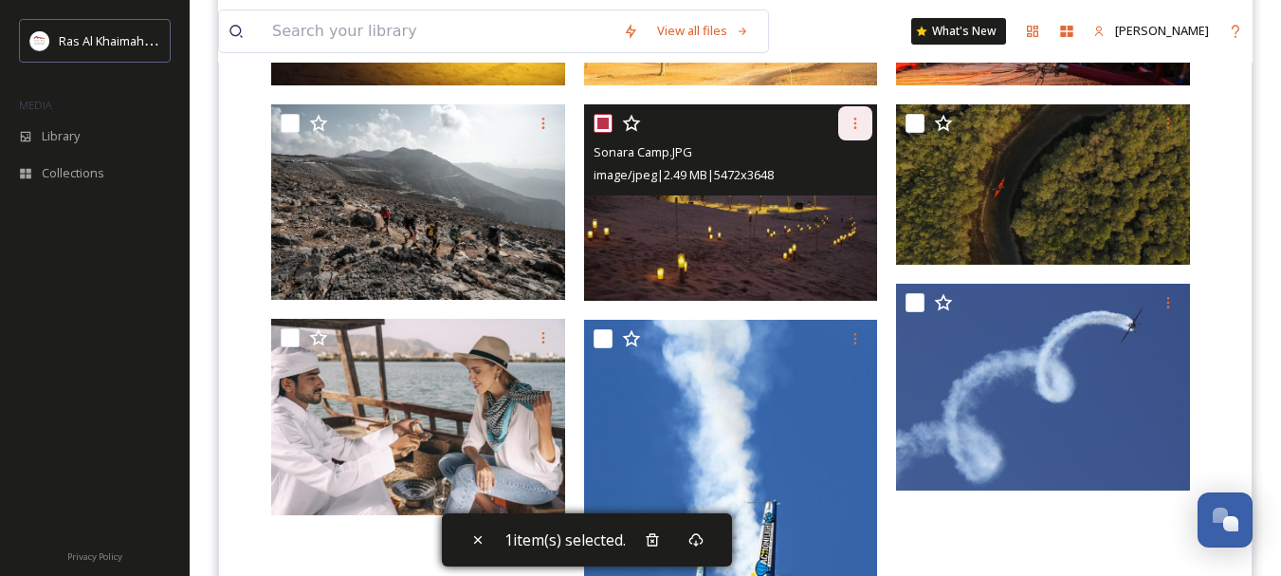
click at [854, 113] on div at bounding box center [855, 123] width 34 height 34
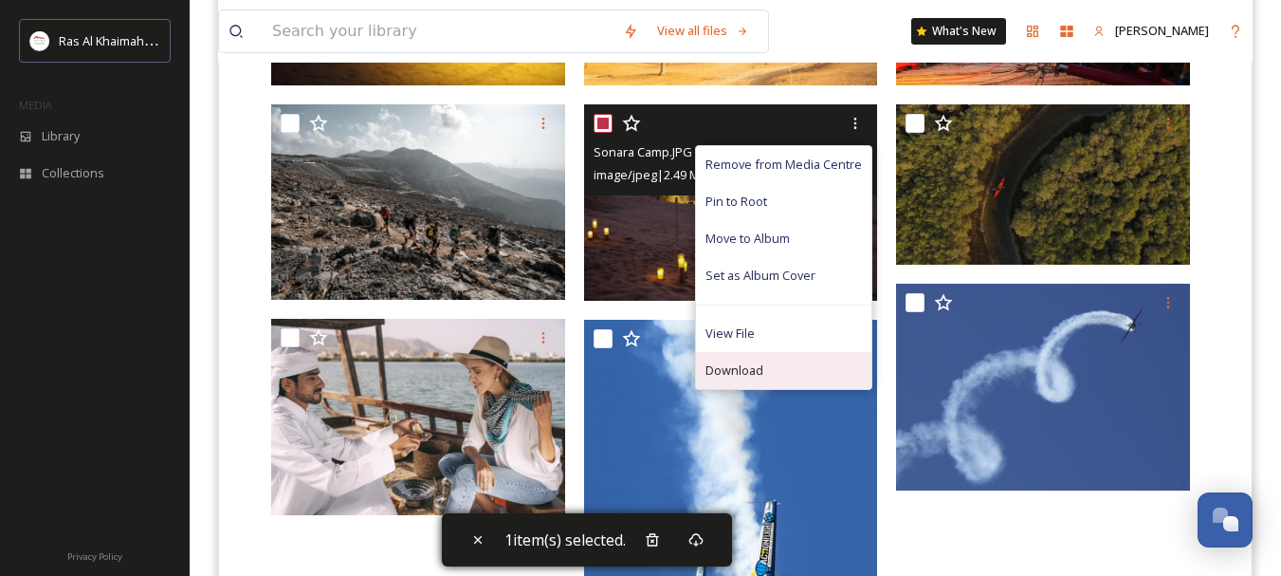
click at [730, 376] on span "Download" at bounding box center [734, 370] width 58 height 18
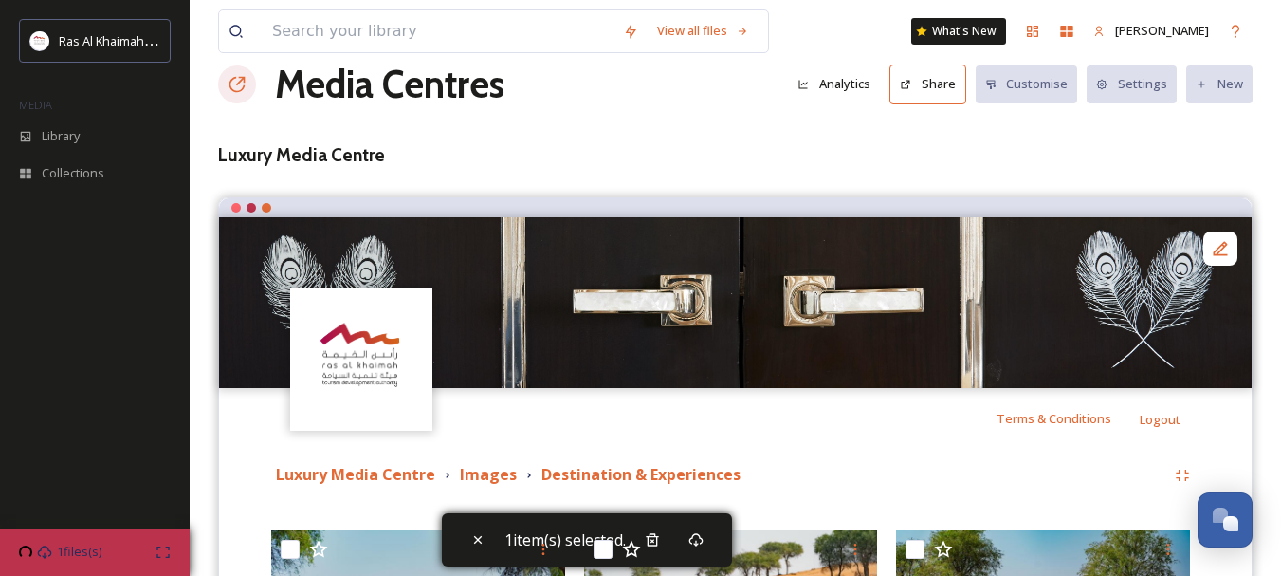
scroll to position [0, 0]
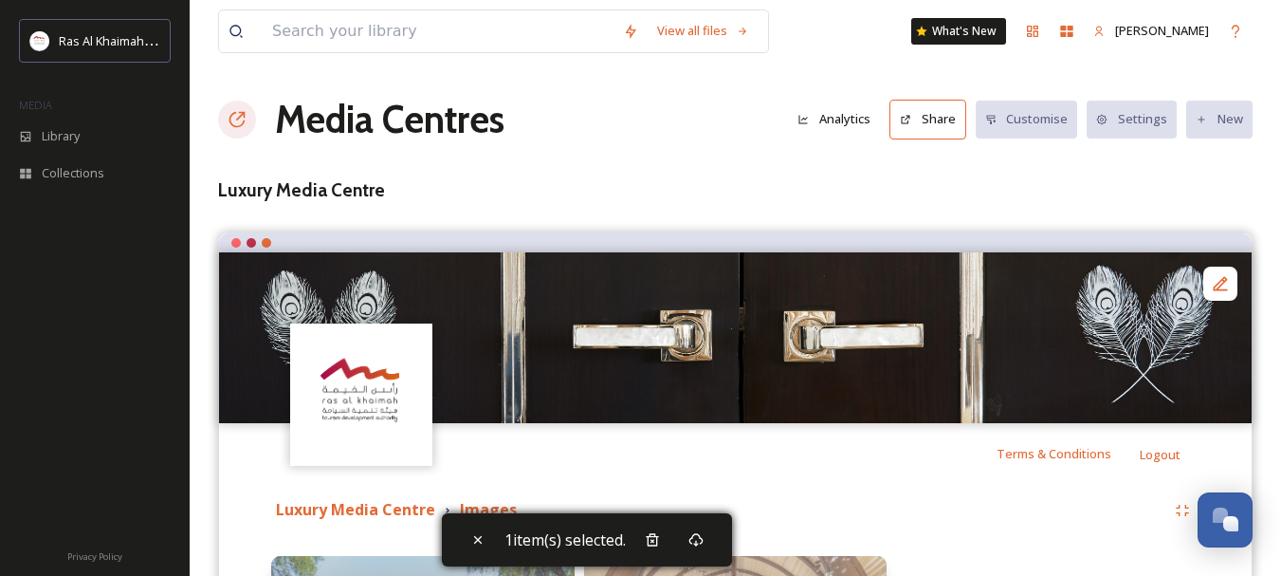
scroll to position [269, 0]
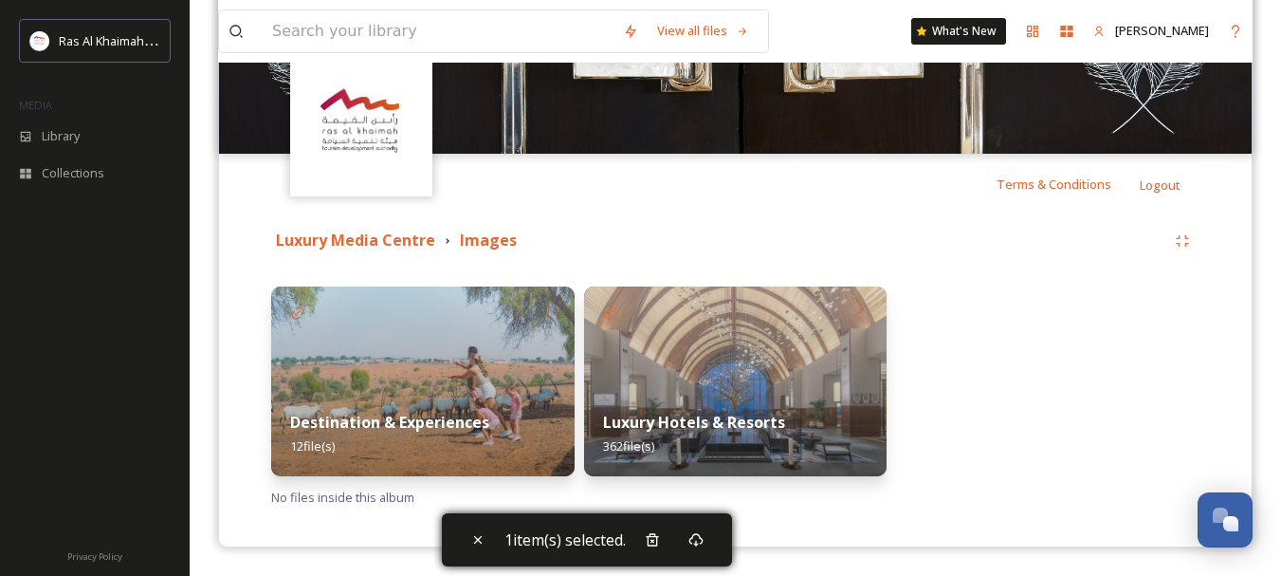
click at [691, 375] on img at bounding box center [735, 381] width 303 height 190
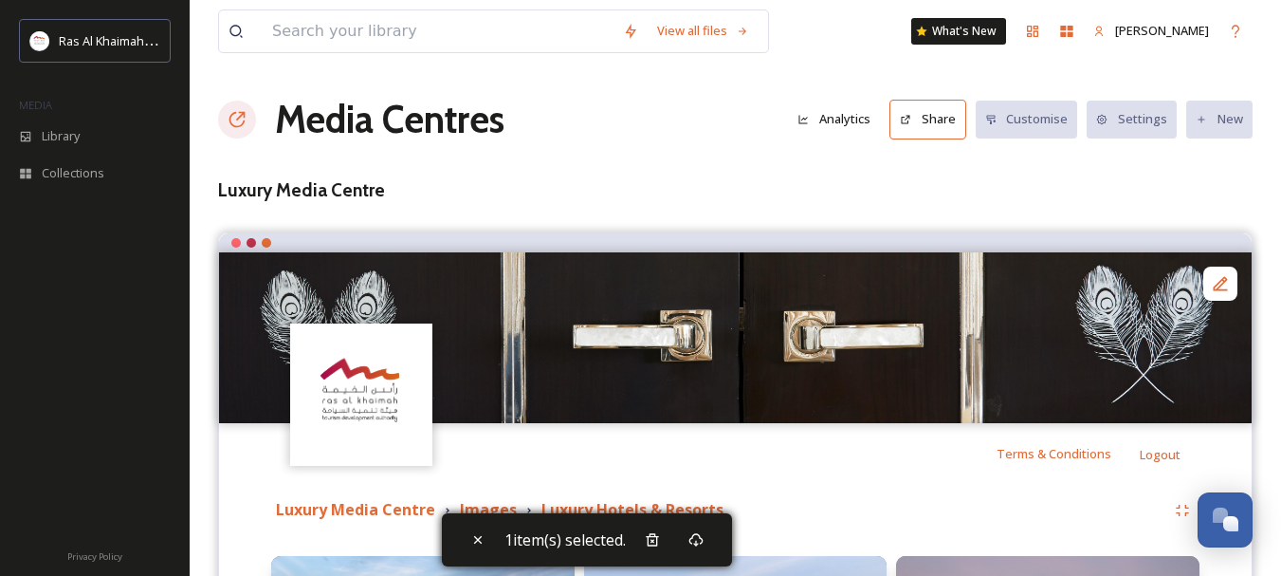
scroll to position [468, 0]
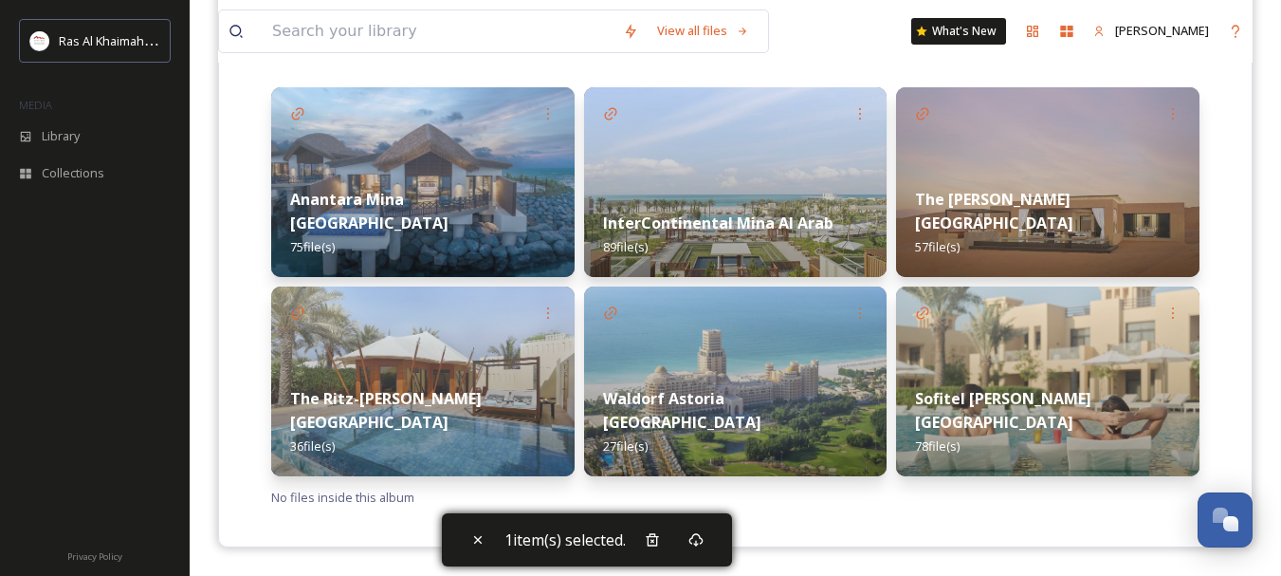
click at [1060, 254] on div "The Ritz-Carlton Al Wadi Desert 57 file(s)" at bounding box center [1047, 223] width 303 height 108
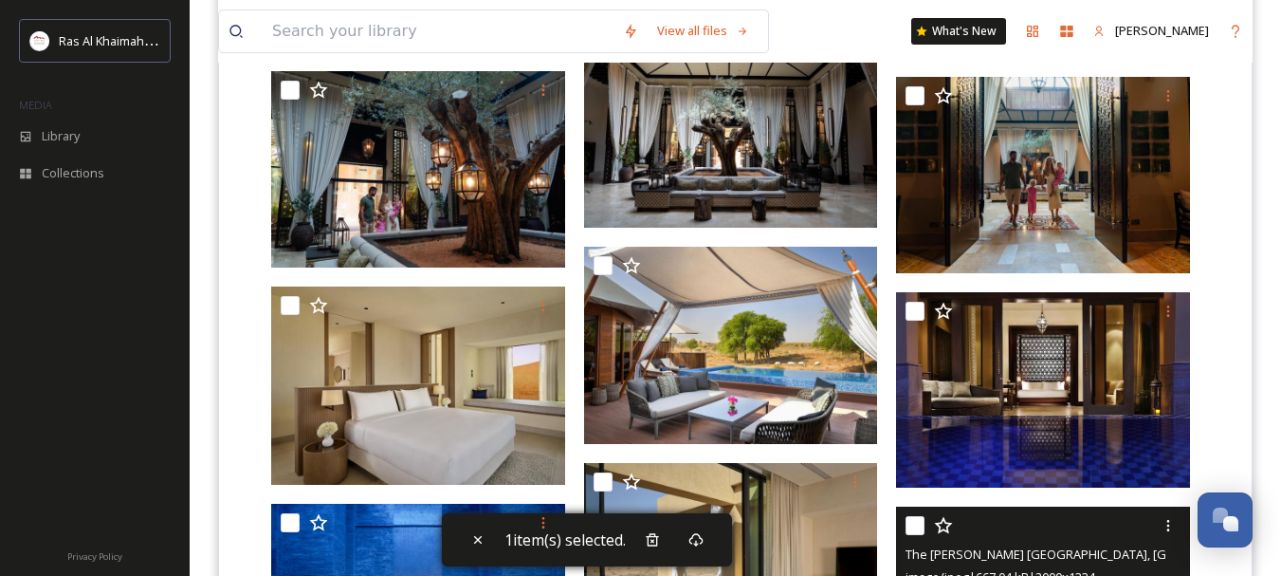
scroll to position [2759, 0]
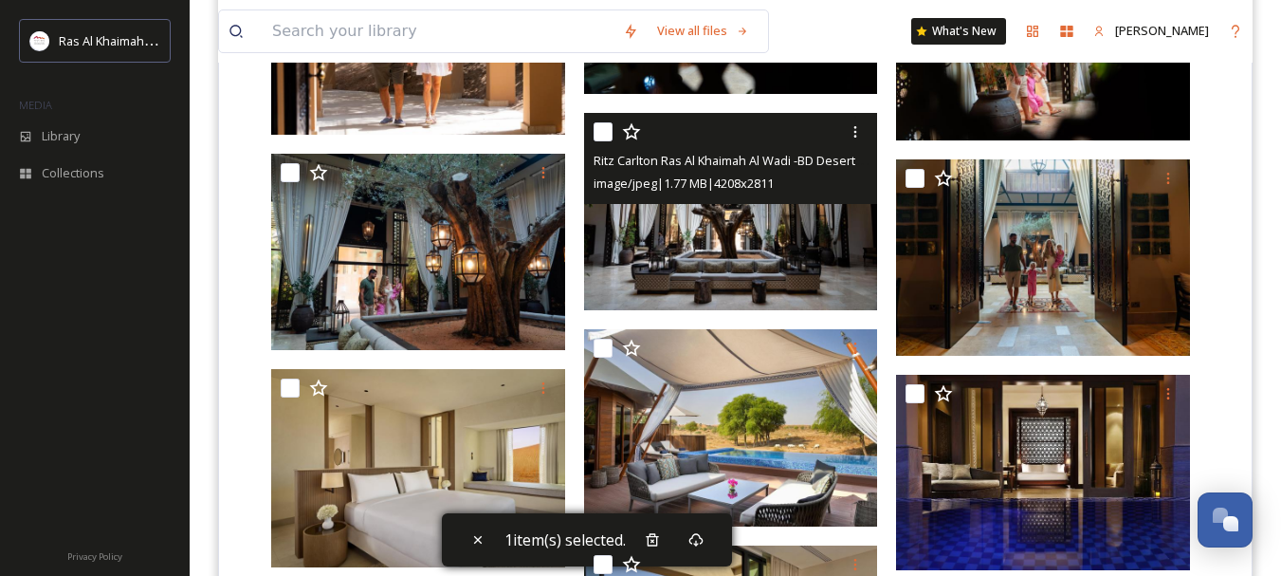
click at [600, 135] on input "checkbox" at bounding box center [603, 131] width 19 height 19
checkbox input "true"
click at [845, 133] on div at bounding box center [855, 132] width 34 height 34
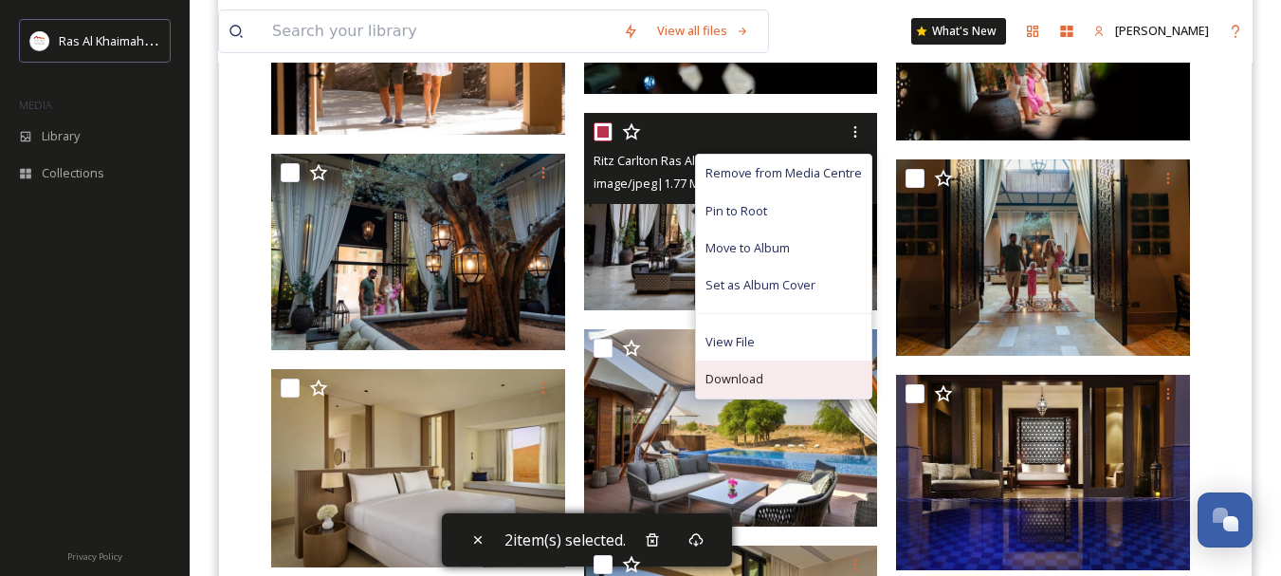
click at [755, 372] on span "Download" at bounding box center [734, 379] width 58 height 18
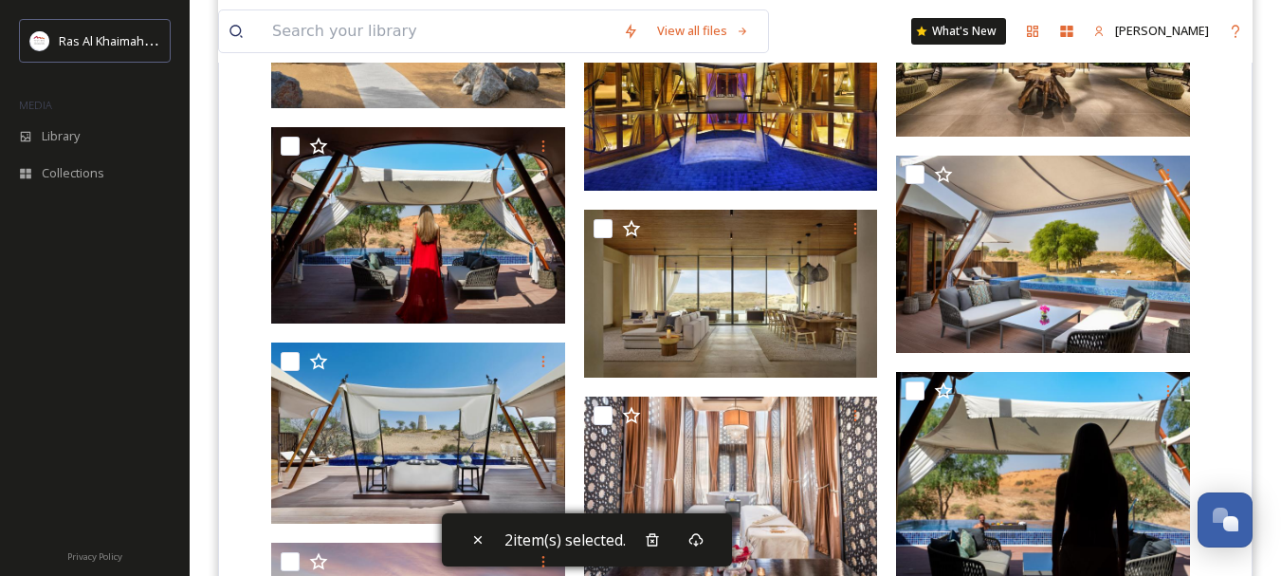
scroll to position [3819, 0]
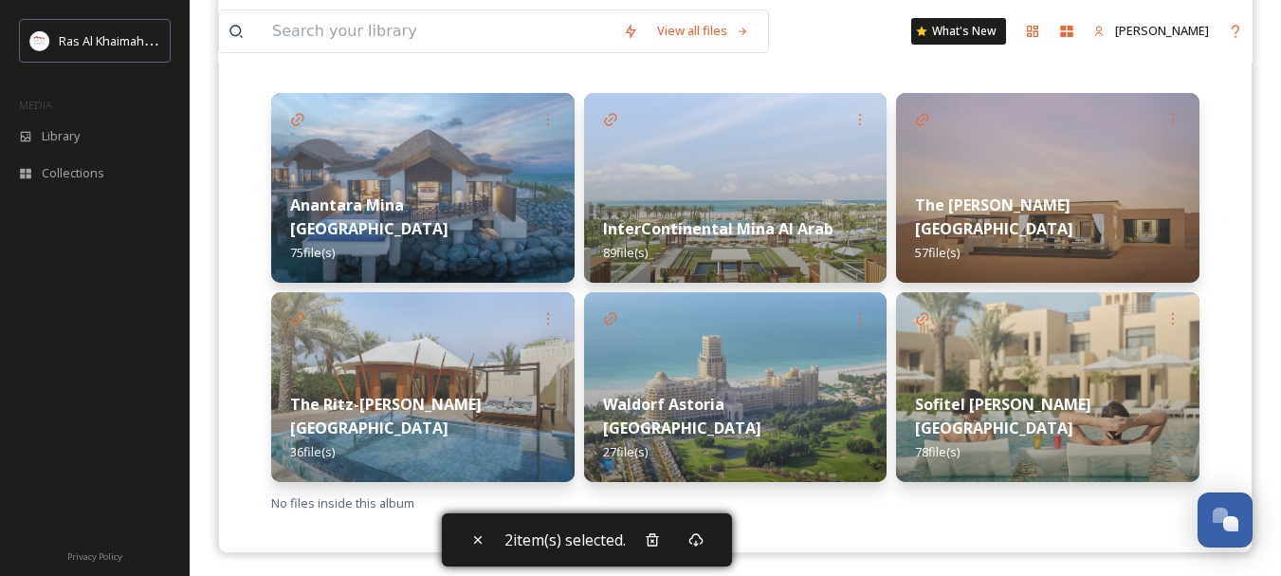
scroll to position [468, 0]
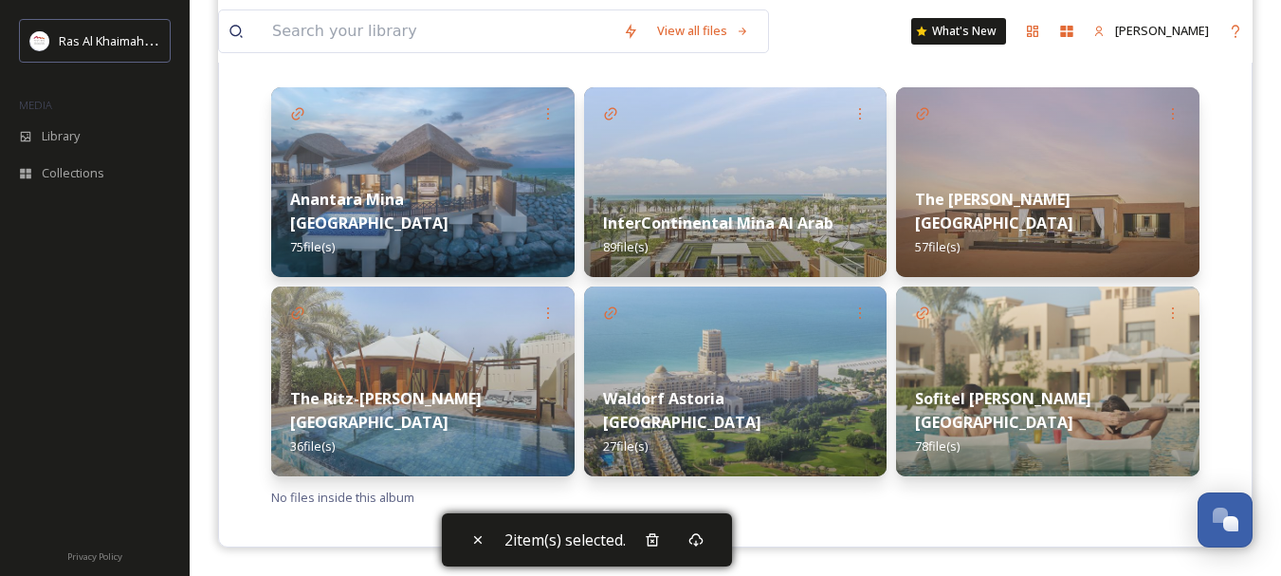
click at [723, 396] on div "Waldorf Astoria Ras Al Khaimah 27 file(s)" at bounding box center [735, 422] width 303 height 108
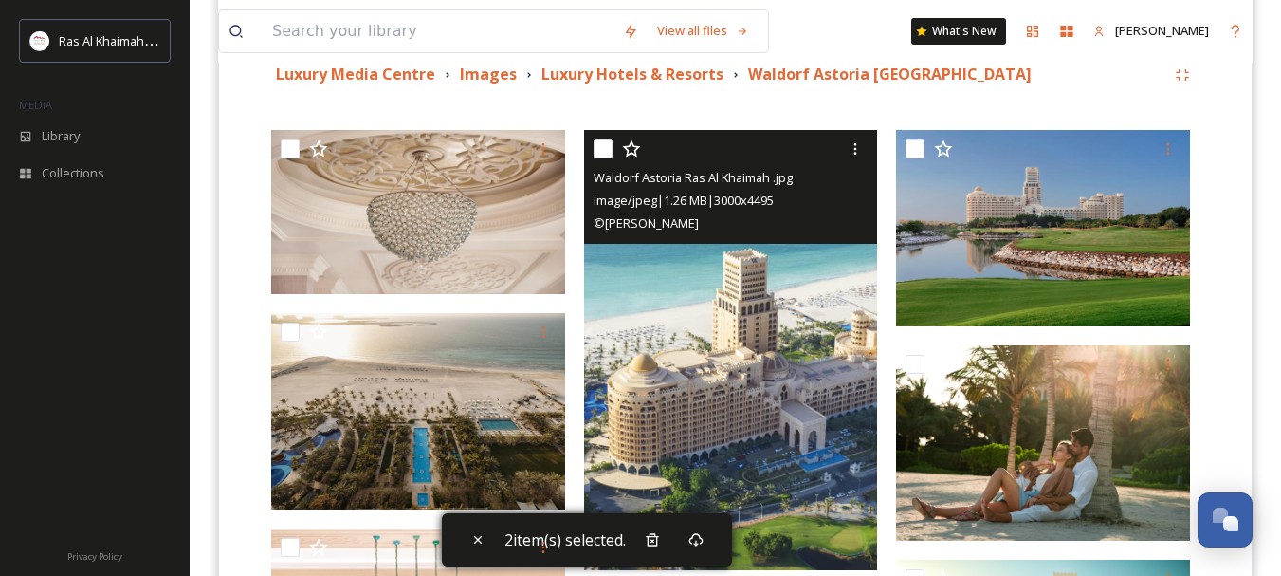
scroll to position [382, 0]
